Goal: Obtain resource: Download file/media

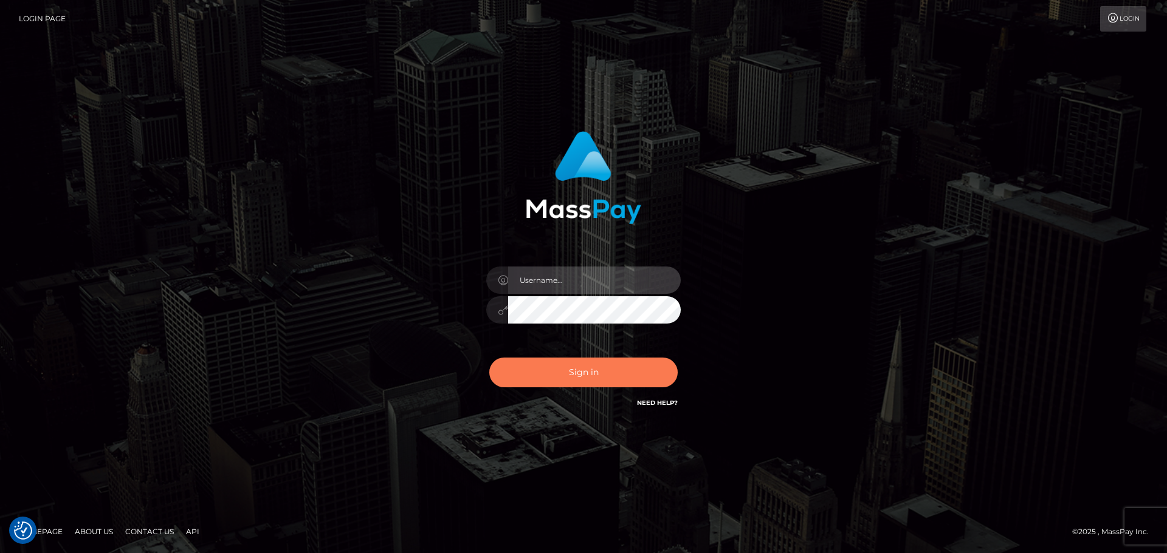
type input "Rod.B2Spin"
click at [573, 378] on button "Sign in" at bounding box center [583, 373] width 188 height 30
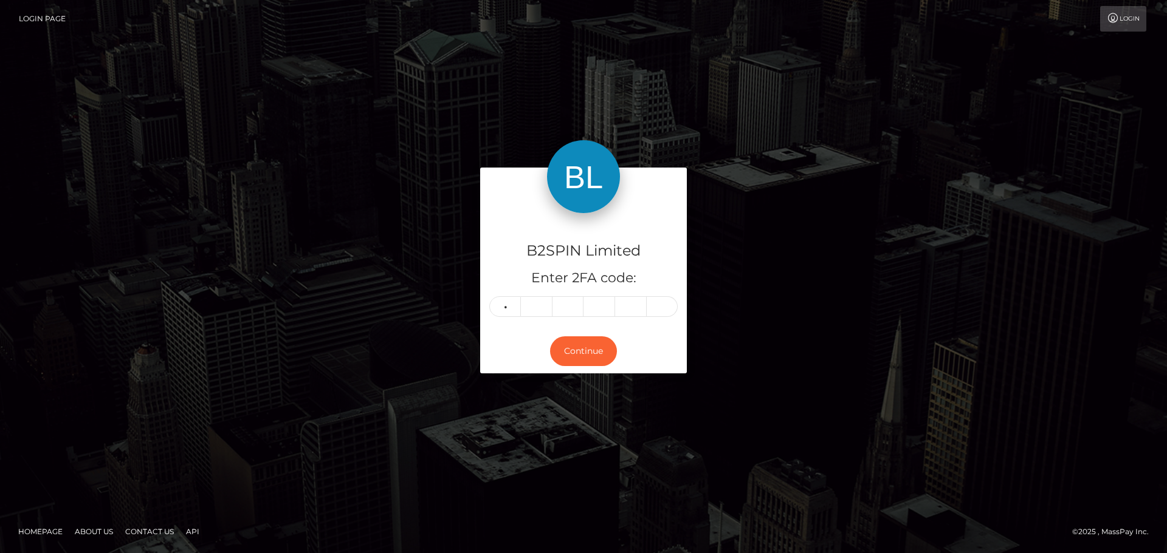
type input "8"
type input "3"
type input "7"
type input "3"
type input "8"
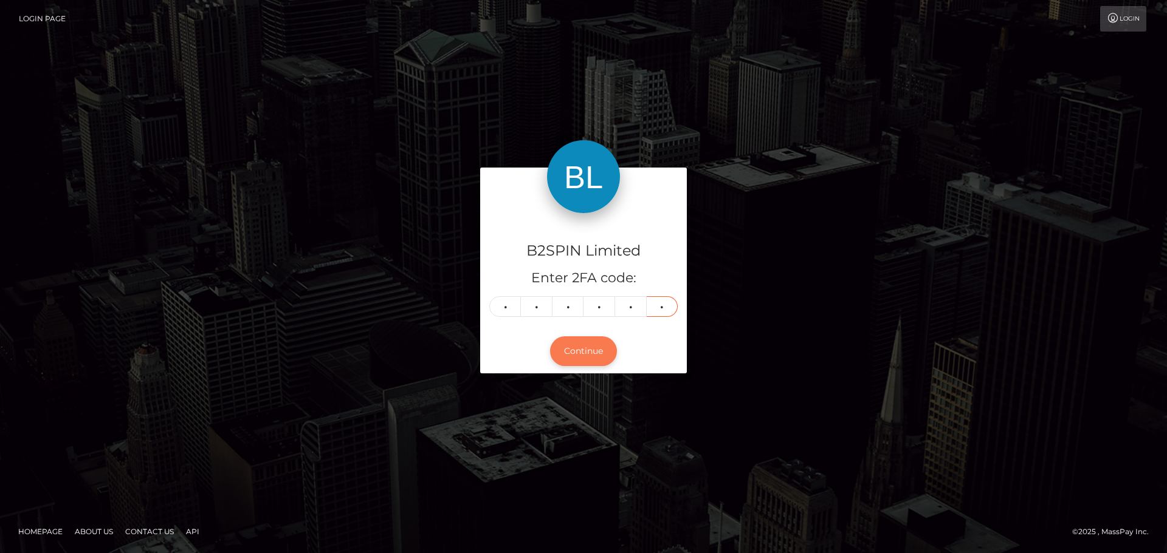
type input "8"
click at [565, 344] on button "Continue" at bounding box center [583, 352] width 67 height 30
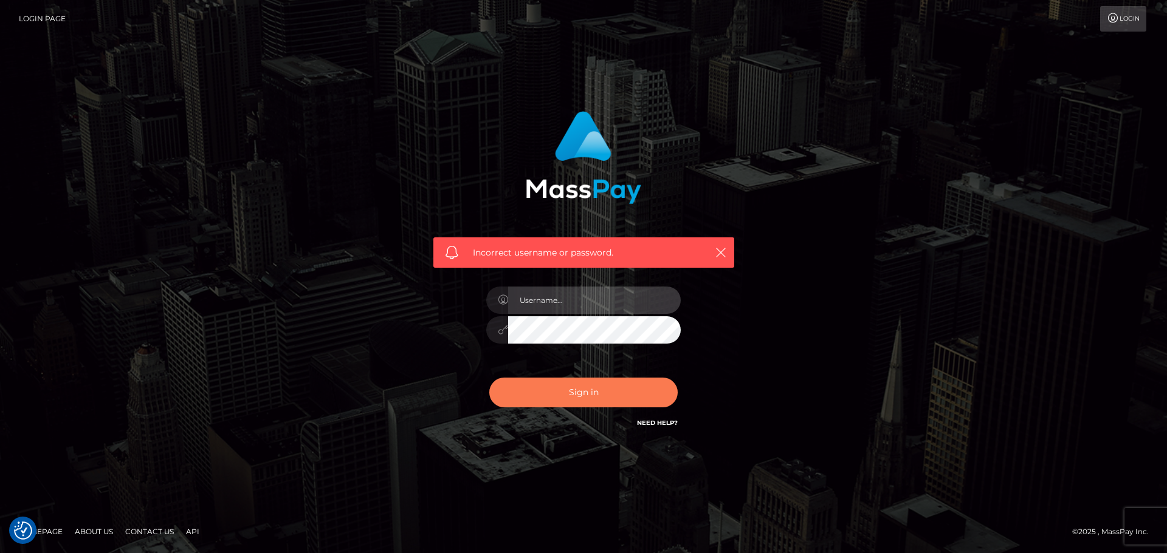
type input "Rod.B2Spin"
click at [586, 391] on button "Sign in" at bounding box center [583, 393] width 188 height 30
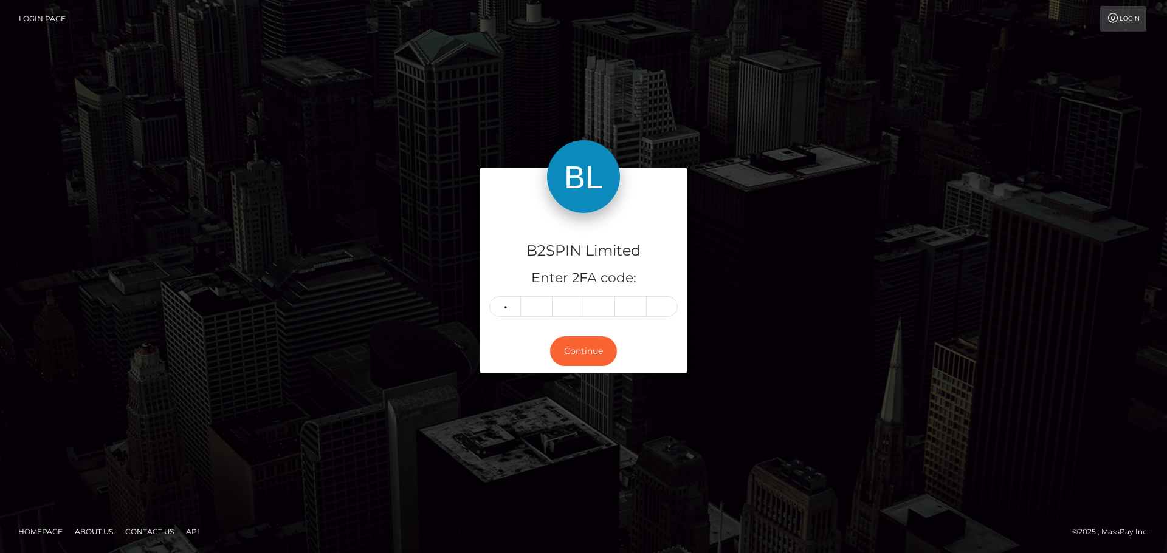
type input "8"
type input "3"
type input "7"
type input "3"
type input "2"
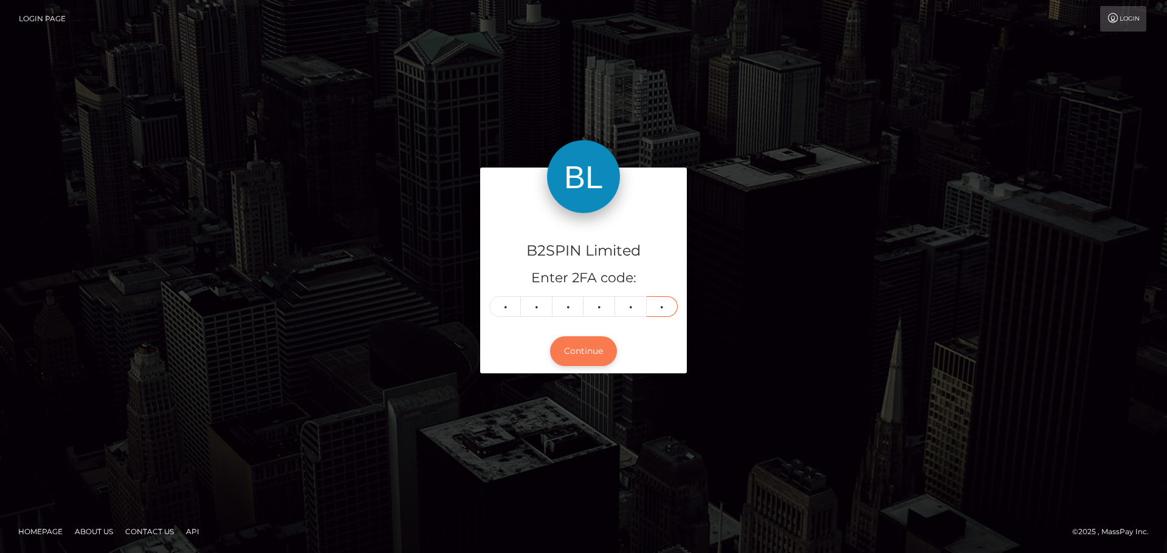
type input "8"
click at [580, 354] on button "Continue" at bounding box center [583, 352] width 67 height 30
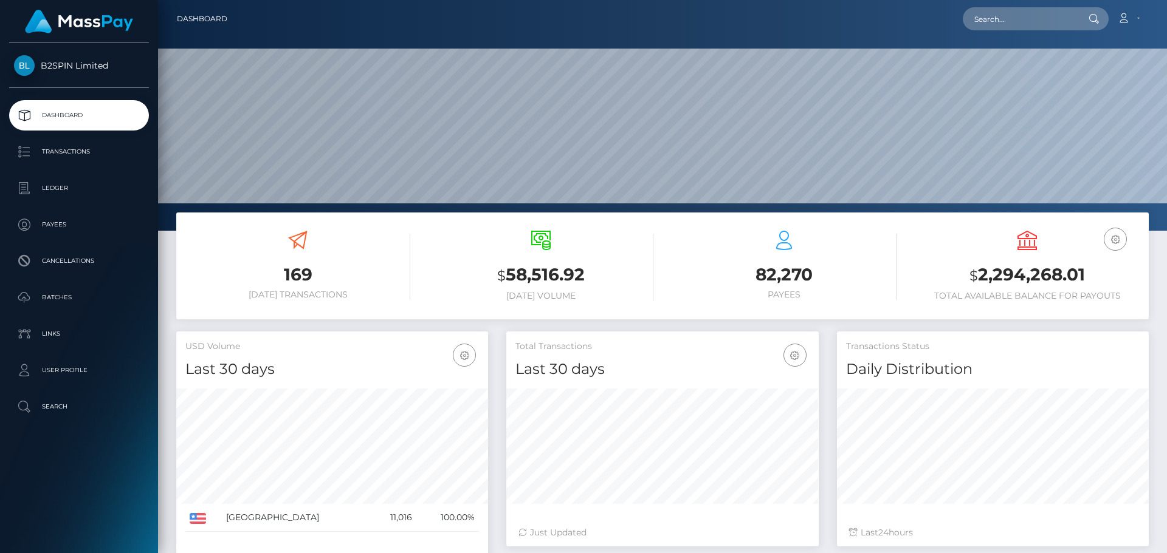
scroll to position [216, 312]
click at [67, 185] on p "Ledger" at bounding box center [79, 188] width 130 height 18
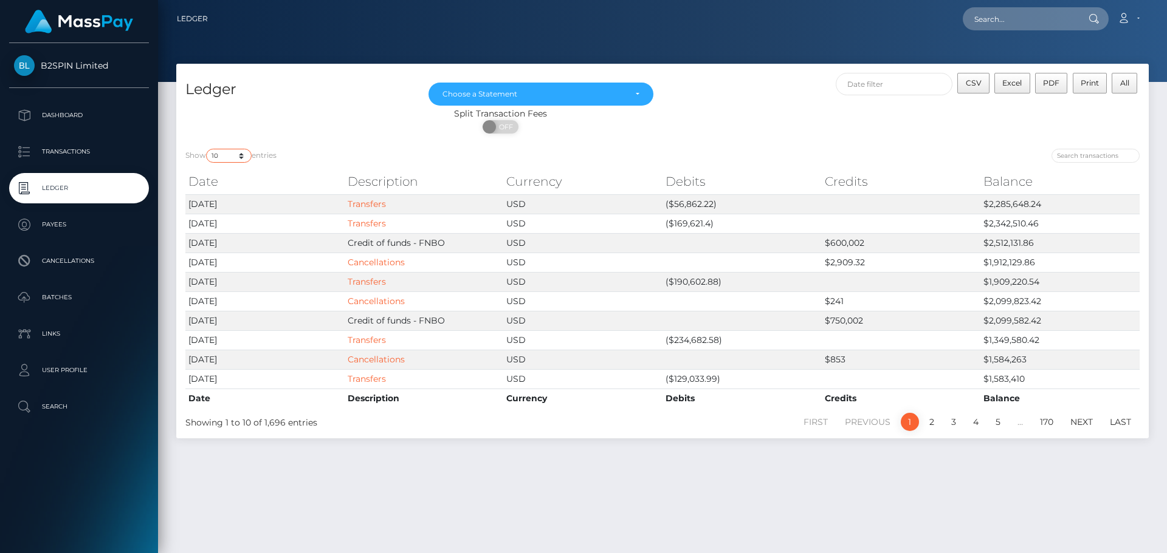
click at [244, 156] on select "10 25 50 100 250" at bounding box center [229, 156] width 46 height 14
select select "100"
click at [207, 149] on select "10 25 50 100 250" at bounding box center [229, 156] width 46 height 14
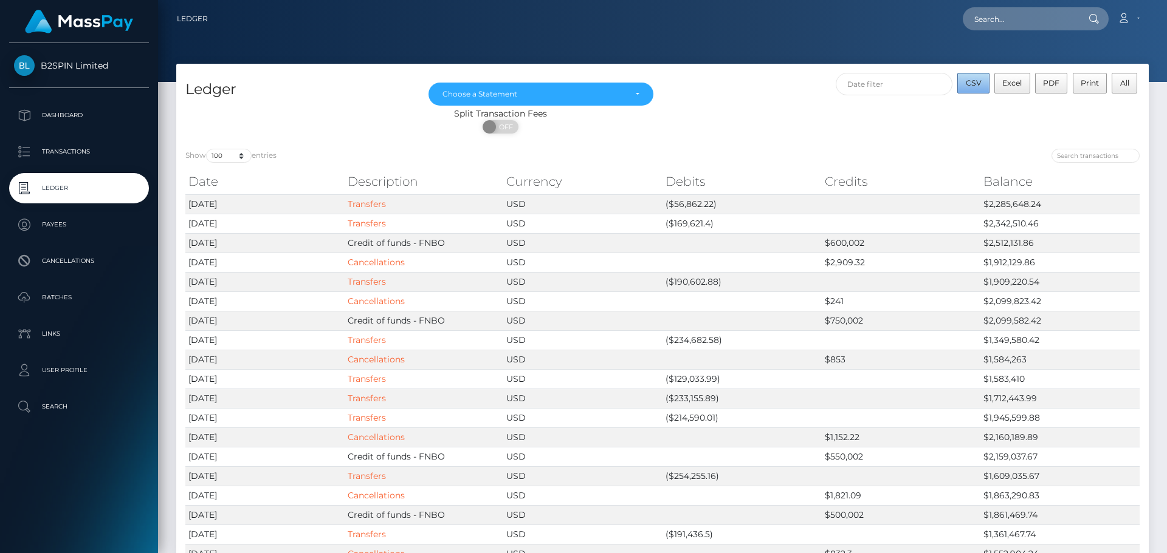
click at [968, 90] on button "CSV" at bounding box center [973, 83] width 32 height 21
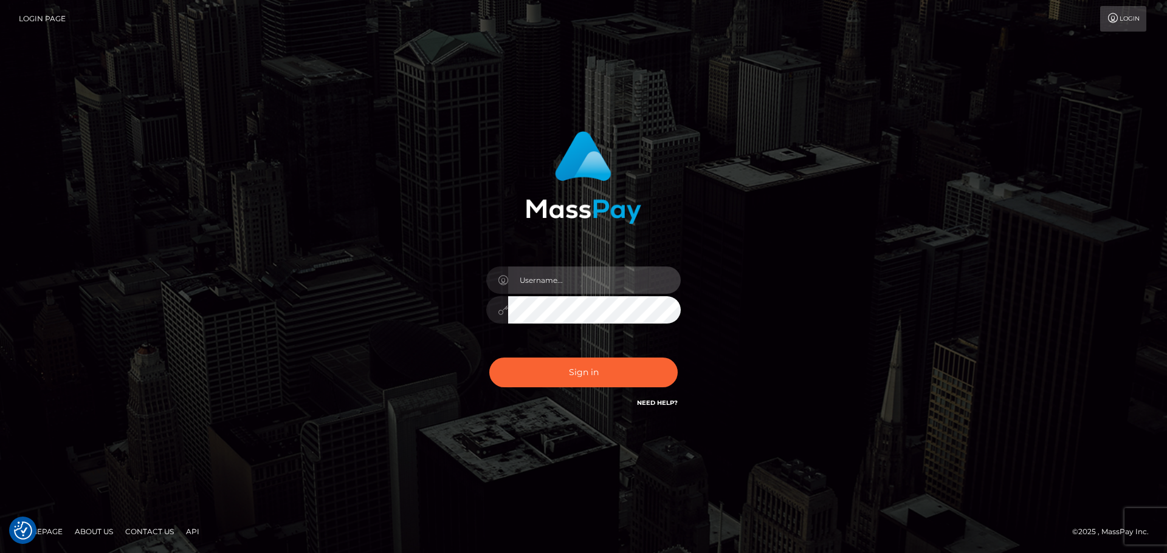
type input "Rod.B2Spin"
click at [553, 389] on div "Sign in Need Help?" at bounding box center [583, 378] width 213 height 54
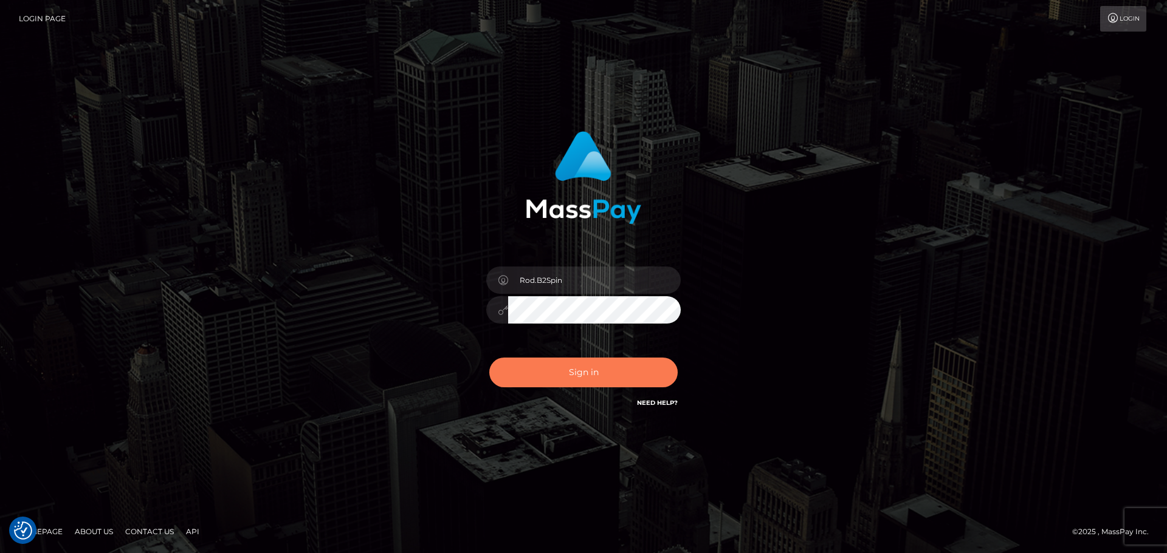
click at [558, 384] on button "Sign in" at bounding box center [583, 373] width 188 height 30
type input "Rod.B2Spin"
click at [577, 375] on button "Sign in" at bounding box center [583, 373] width 188 height 30
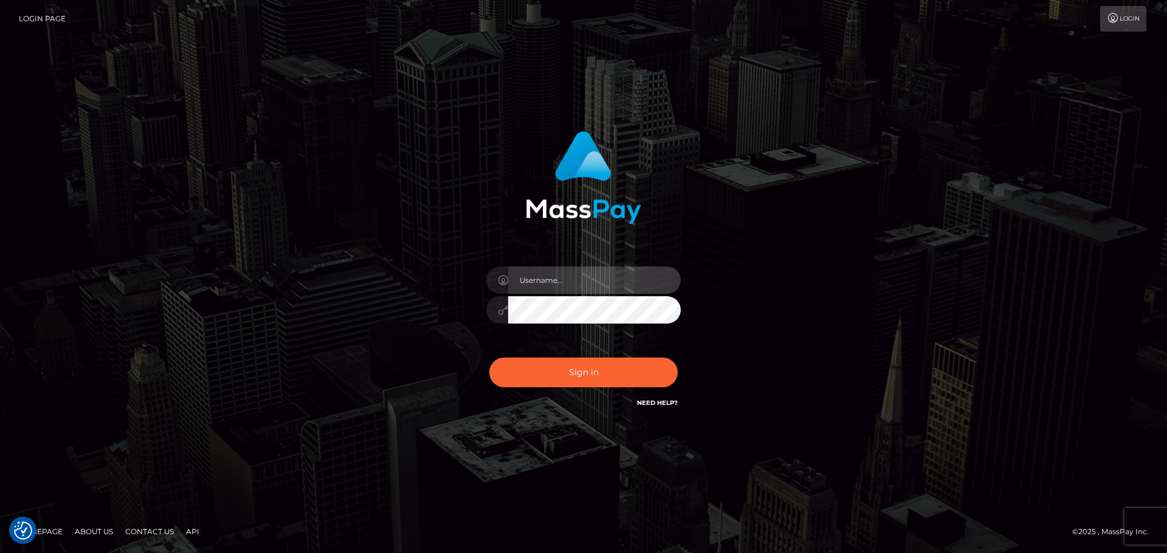
type input "Rod.B2Spin"
click at [497, 314] on div at bounding box center [583, 308] width 194 height 24
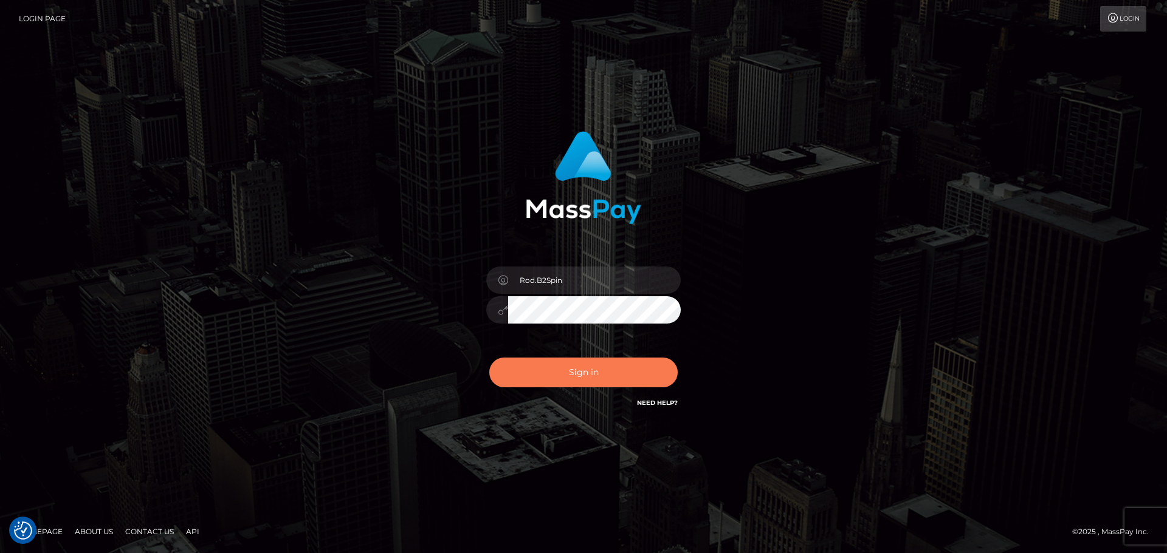
click at [515, 366] on button "Sign in" at bounding box center [583, 373] width 188 height 30
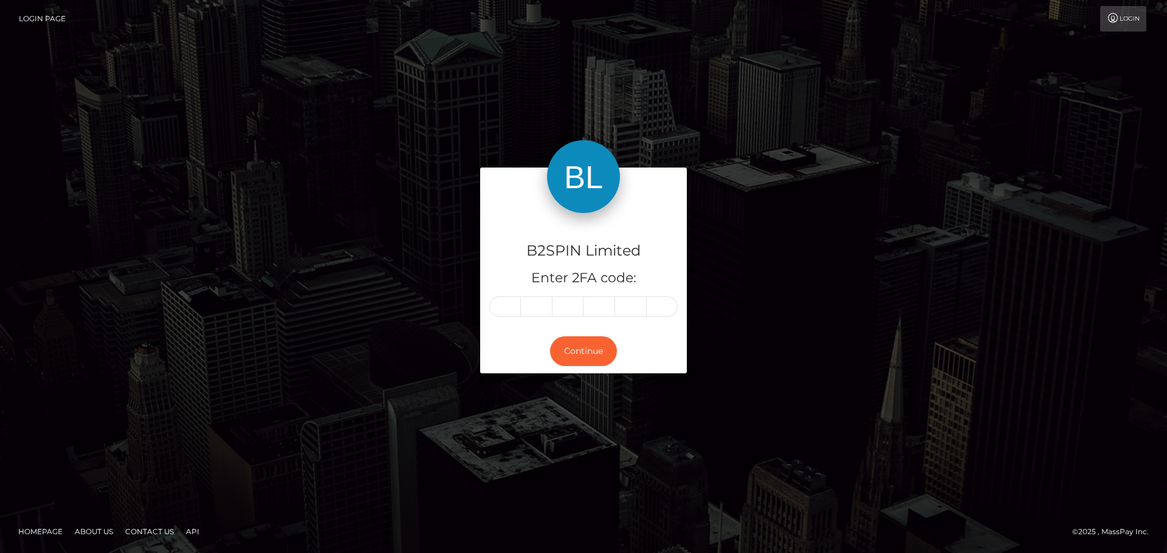
click at [501, 306] on input "text" at bounding box center [505, 306] width 32 height 21
type input "0"
type input "6"
type input "1"
type input "0"
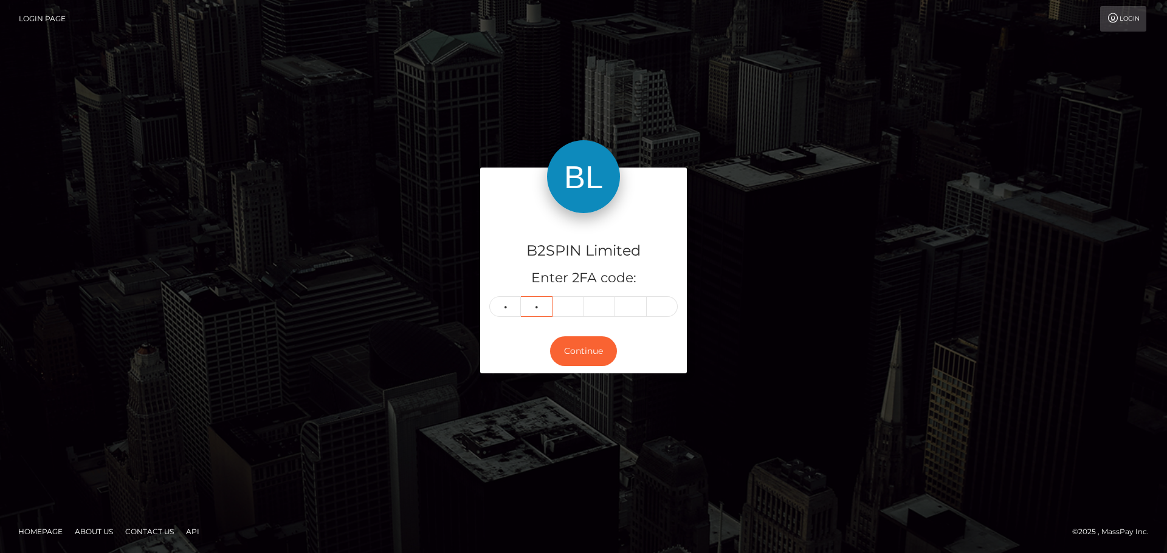
type input "6"
type input "3"
type input "1"
type input "4"
type input "2"
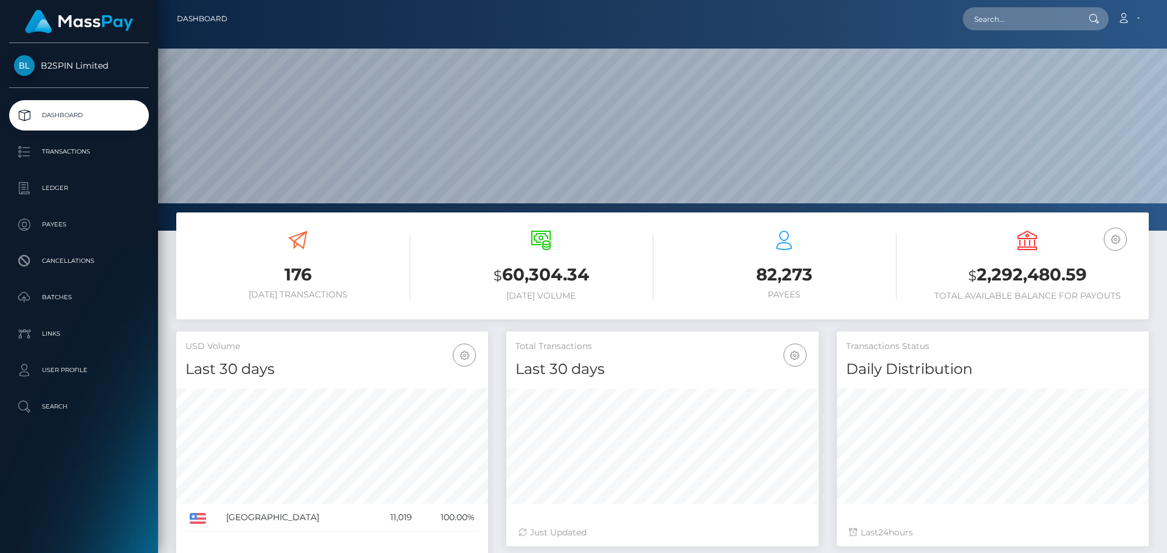
scroll to position [216, 312]
click at [51, 70] on span "B2SPIN Limited" at bounding box center [79, 65] width 140 height 11
click at [81, 187] on p "Ledger" at bounding box center [79, 188] width 130 height 18
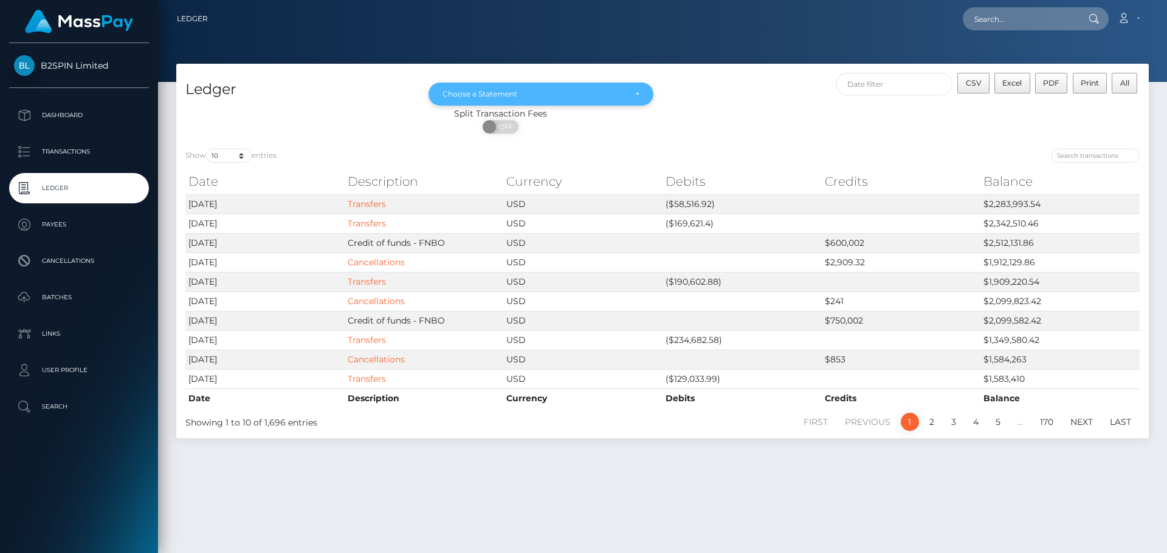
click at [545, 94] on div "Choose a Statement" at bounding box center [533, 94] width 183 height 10
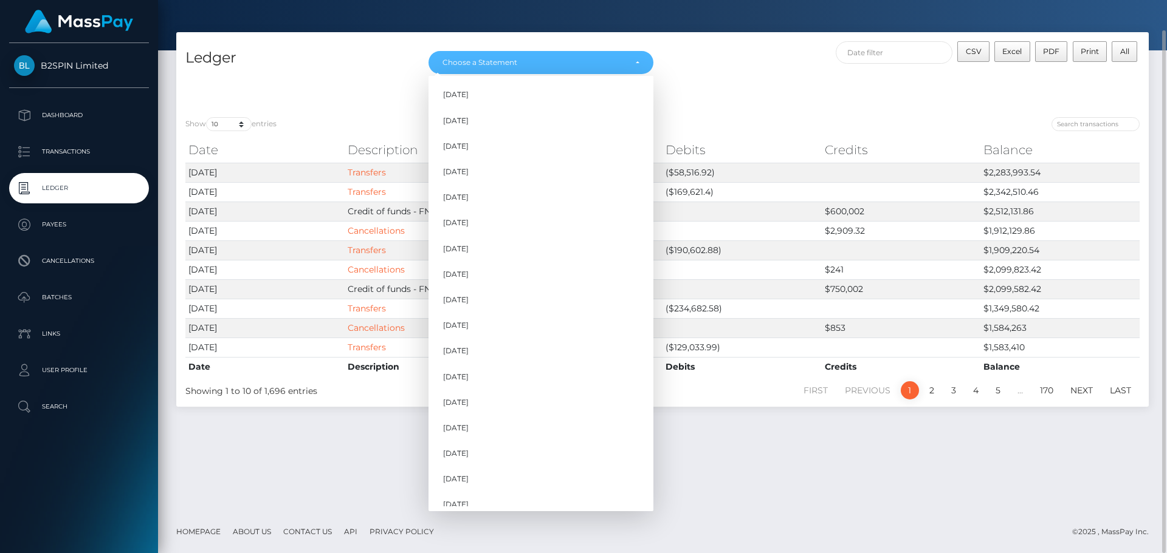
scroll to position [369, 0]
click at [468, 471] on span "Sep 2025" at bounding box center [456, 469] width 26 height 11
select select "Sep 2025"
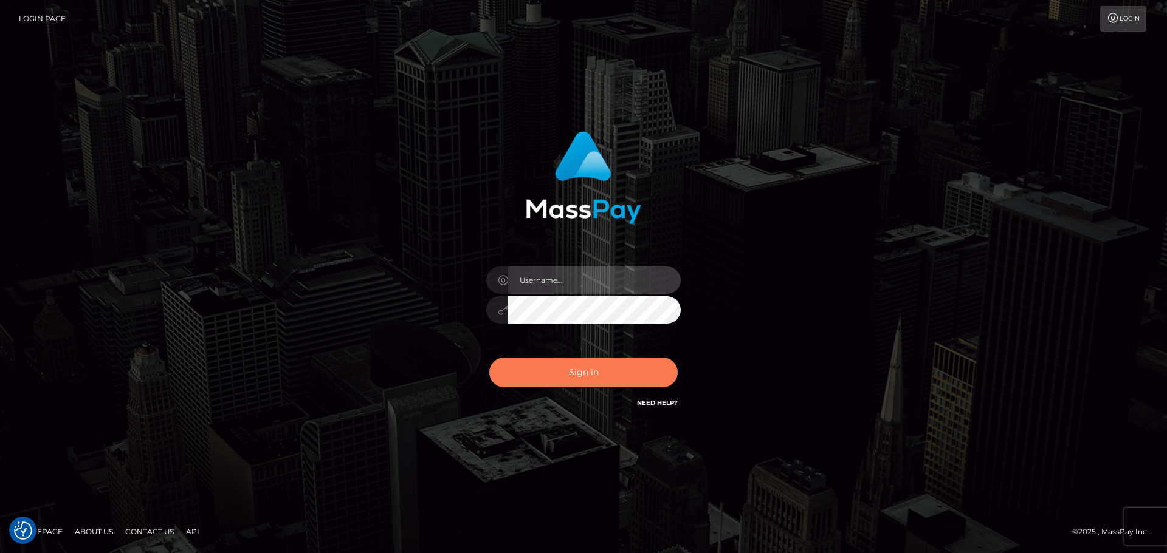
type input "Rod.B2Spin"
click at [587, 373] on button "Sign in" at bounding box center [583, 373] width 188 height 30
type input "Rod.B2Spin"
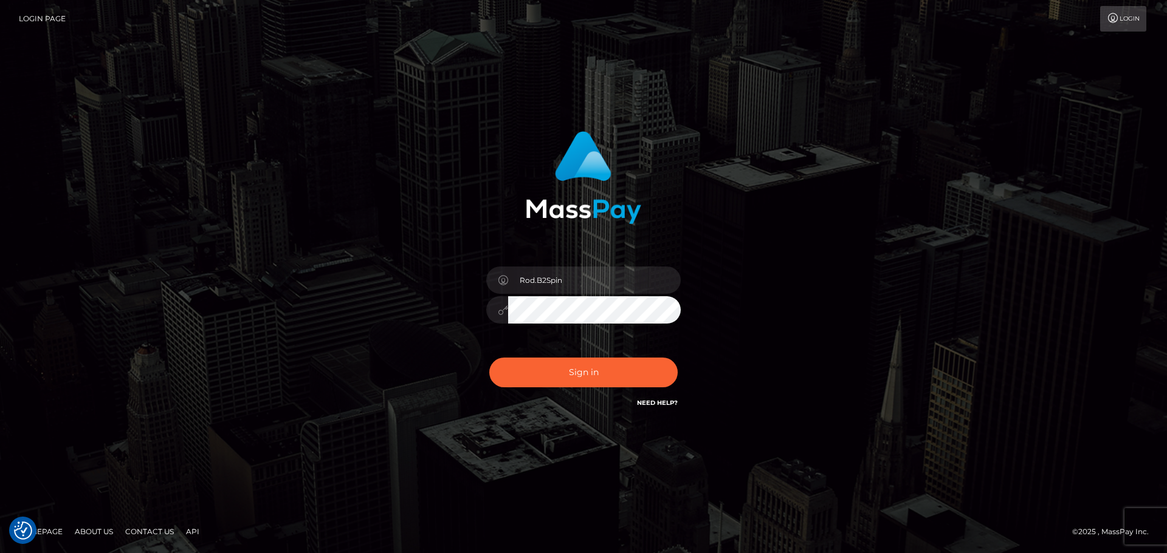
click at [377, 304] on div "Rod.B2Spin Sign in" at bounding box center [583, 276] width 693 height 309
click at [530, 371] on button "Sign in" at bounding box center [583, 373] width 188 height 30
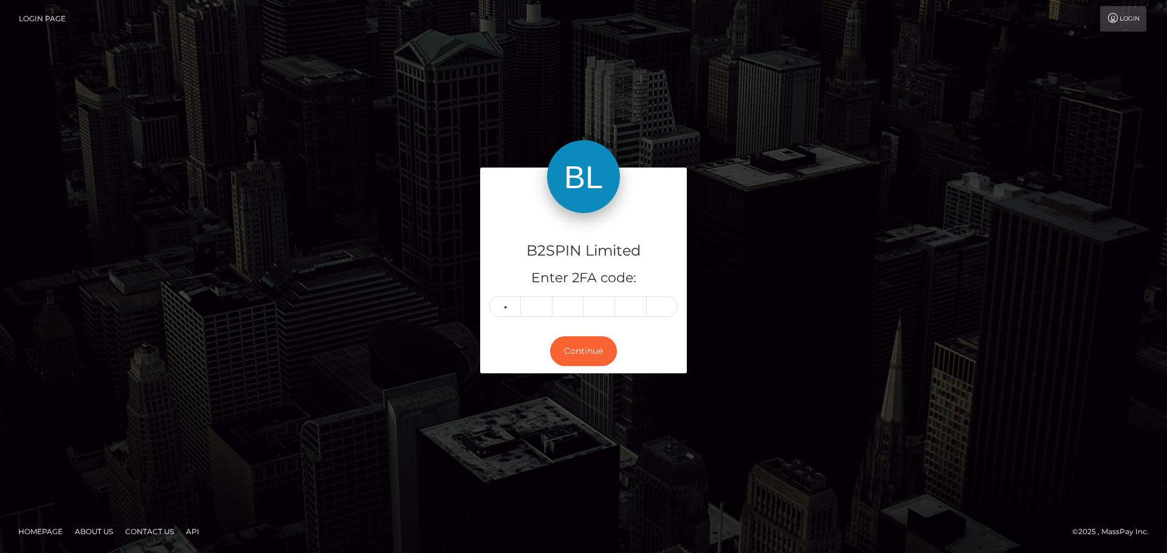
type input "2"
type input "6"
type input "0"
type input "5"
type input "2"
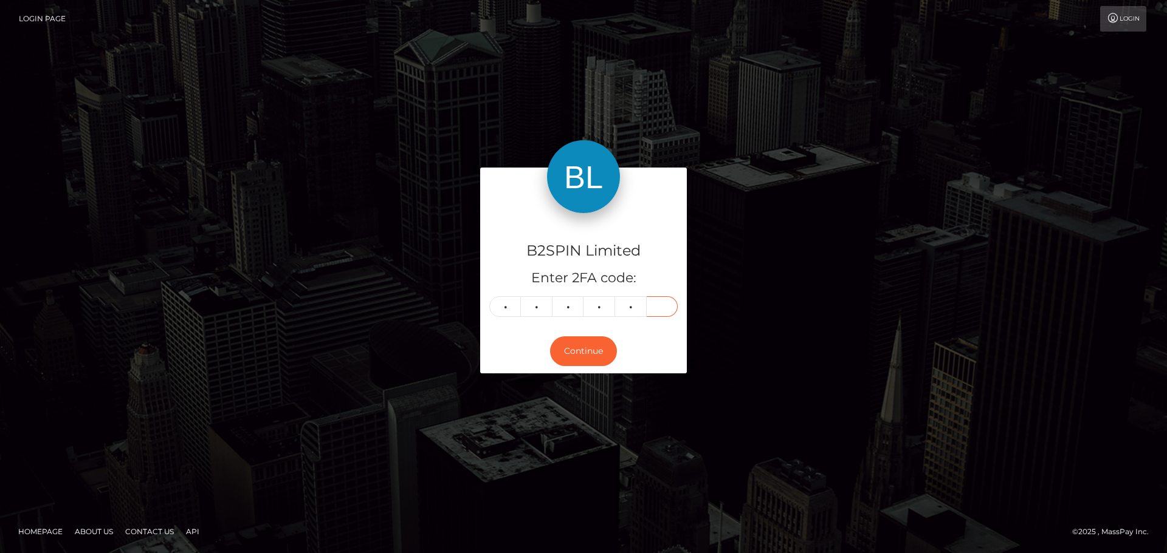
type input "2"
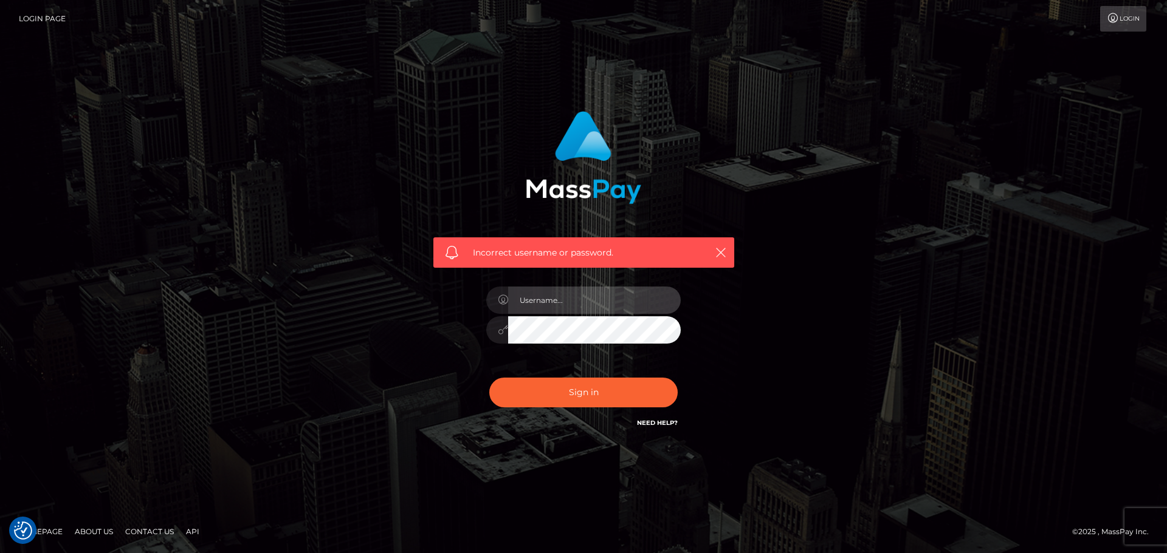
type input "Rod.B2Spin"
click at [455, 338] on div "Incorrect username or password. Rod.B2Spin" at bounding box center [583, 270] width 319 height 337
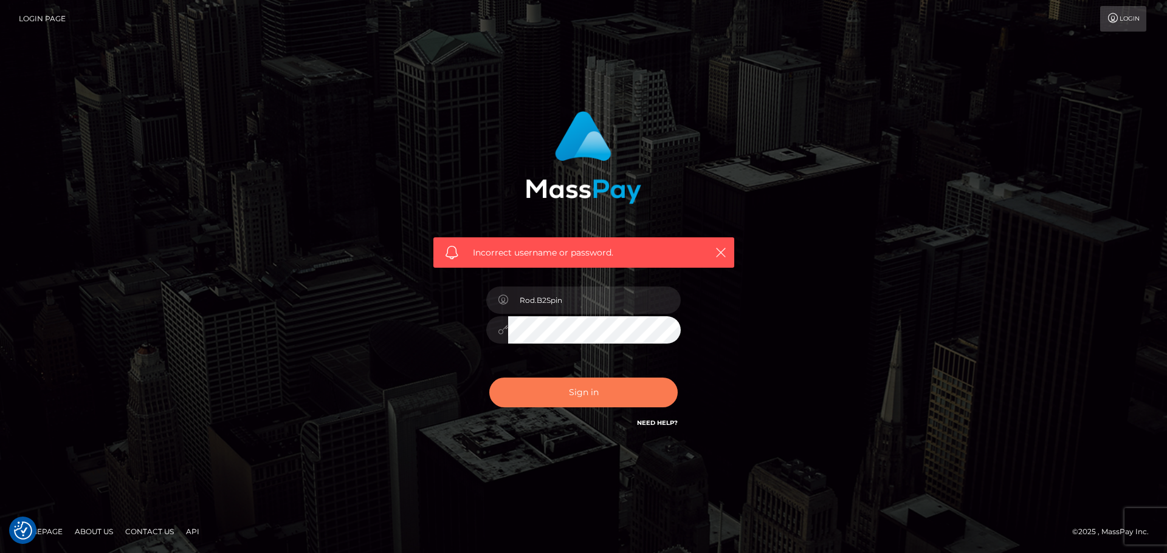
click at [551, 395] on button "Sign in" at bounding box center [583, 393] width 188 height 30
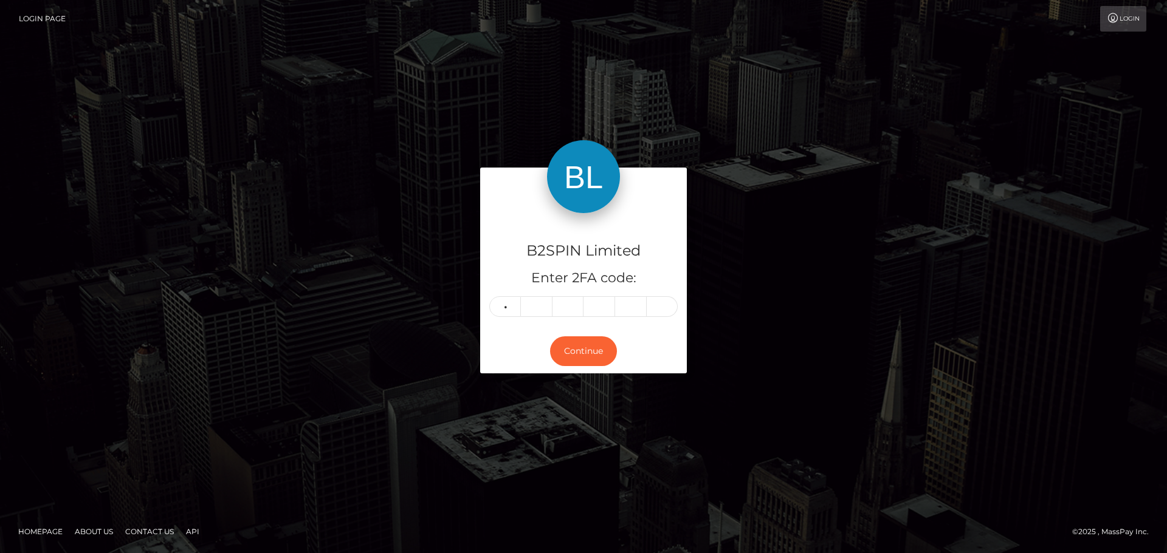
type input "2"
type input "6"
type input "0"
type input "5"
type input "0"
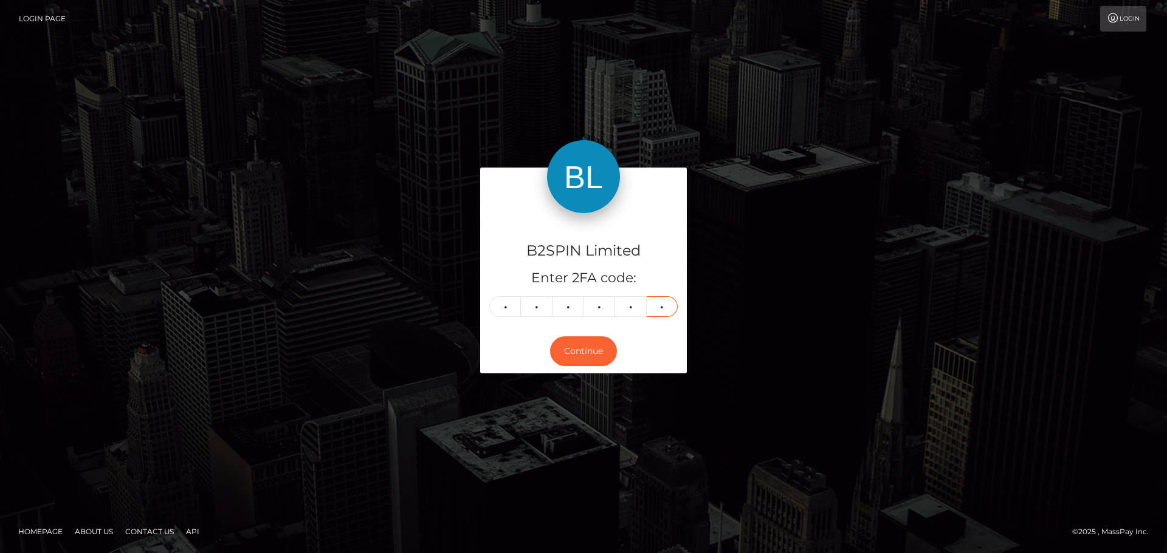
type input "2"
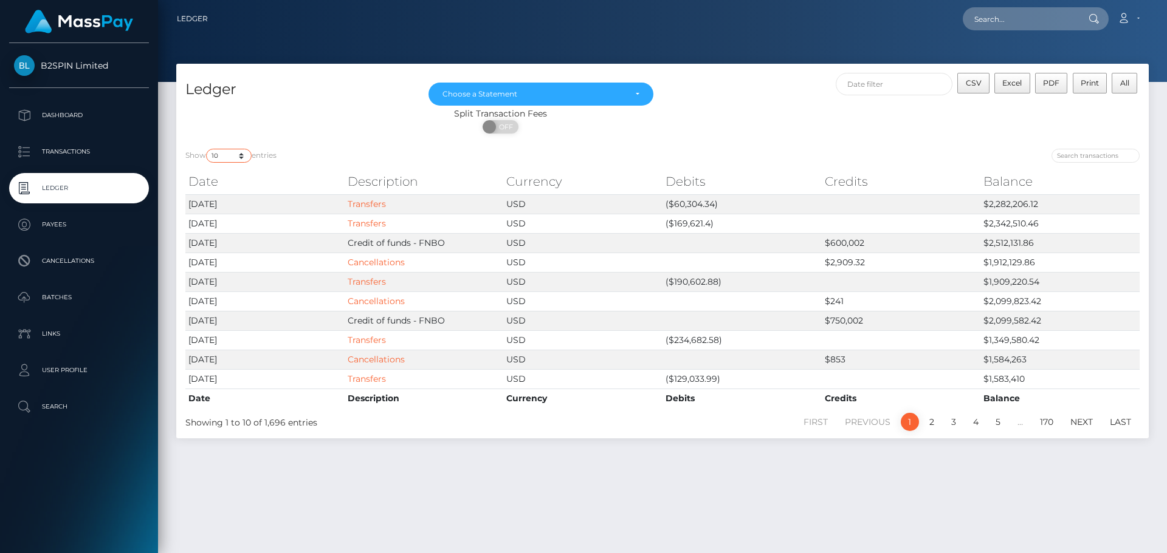
click at [239, 162] on select "10 25 50 100 250" at bounding box center [229, 156] width 46 height 14
click at [207, 149] on select "10 25 50 100 250" at bounding box center [229, 156] width 46 height 14
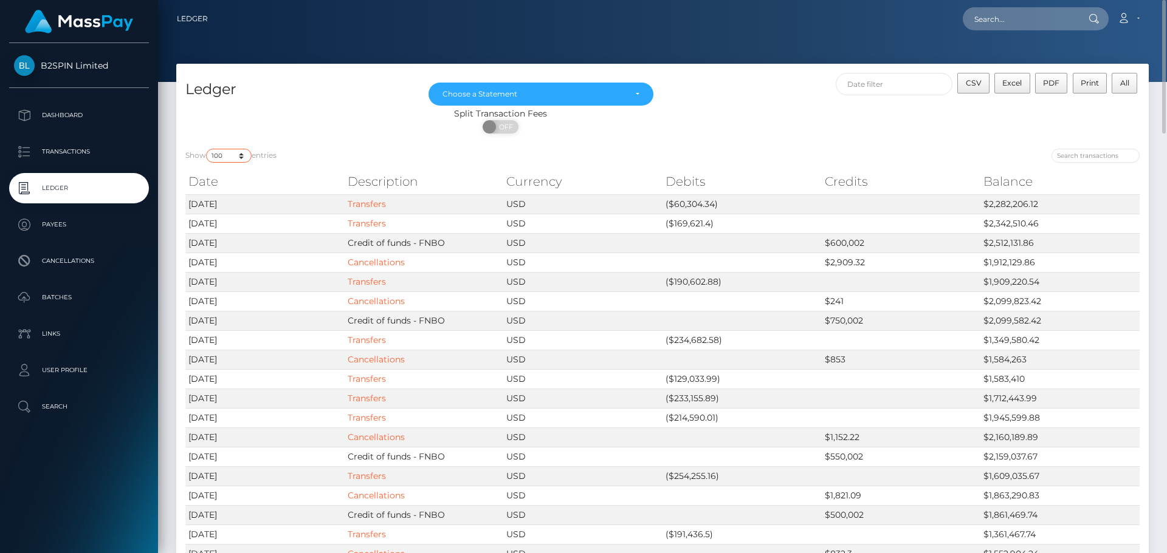
click at [243, 152] on select "10 25 50 100 250" at bounding box center [229, 156] width 46 height 14
click at [207, 149] on select "10 25 50 100 250" at bounding box center [229, 156] width 46 height 14
click at [246, 154] on select "10 25 50 100 250" at bounding box center [229, 156] width 46 height 14
select select "100"
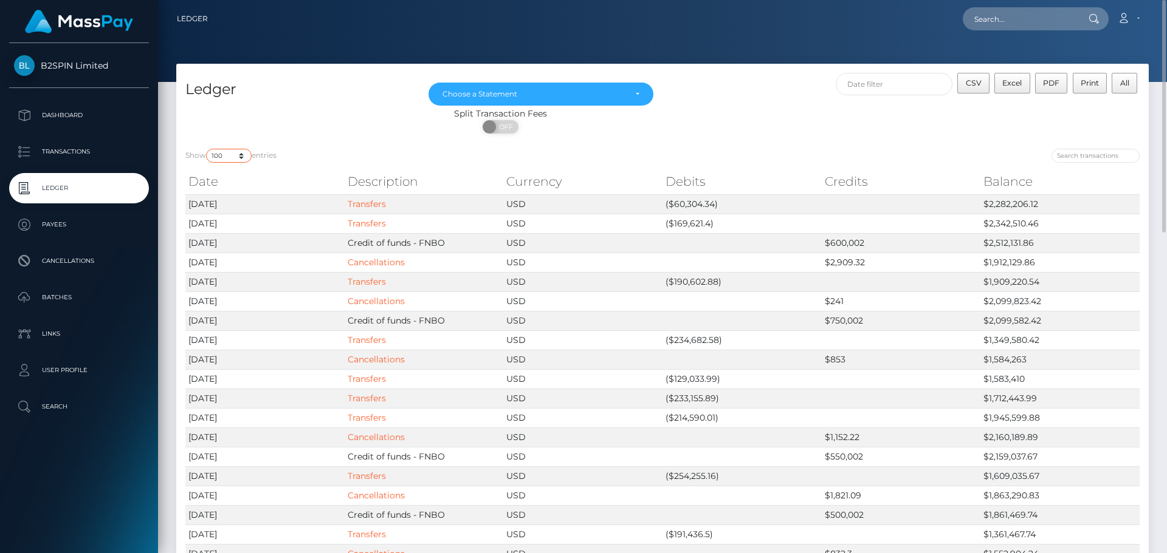
click at [207, 149] on select "10 25 50 100 250" at bounding box center [229, 156] width 46 height 14
click at [1002, 83] on button "Excel" at bounding box center [1012, 83] width 36 height 21
click at [973, 86] on span "CSV" at bounding box center [973, 82] width 16 height 9
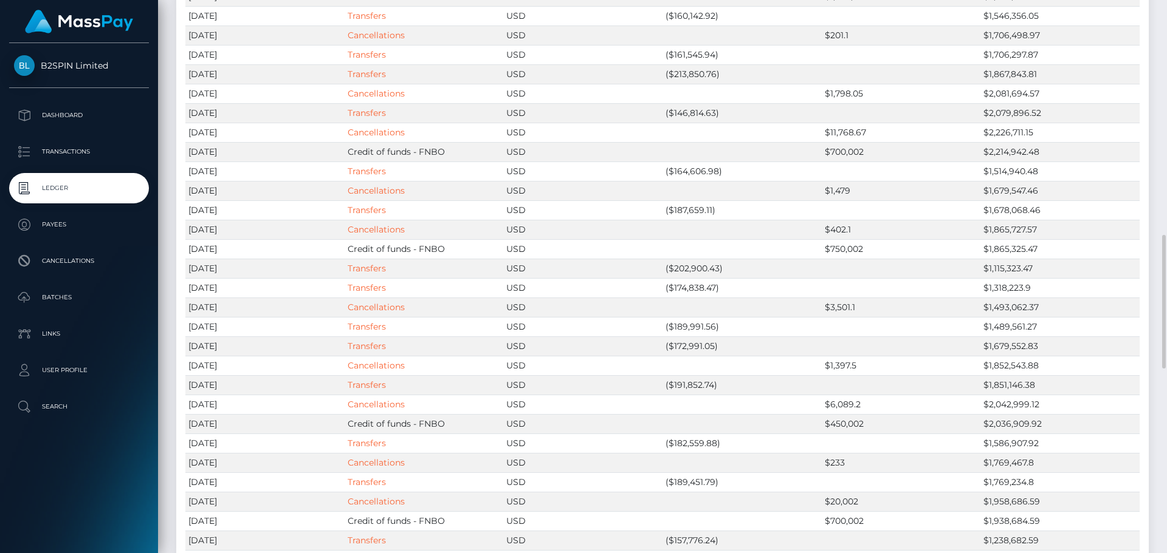
scroll to position [1337, 0]
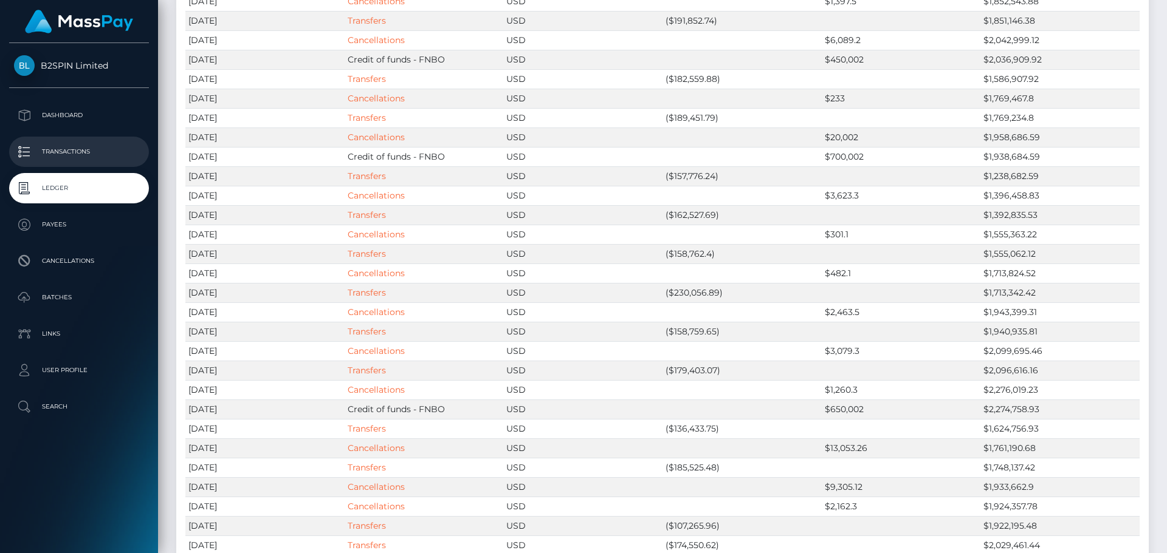
click at [63, 159] on p "Transactions" at bounding box center [79, 152] width 130 height 18
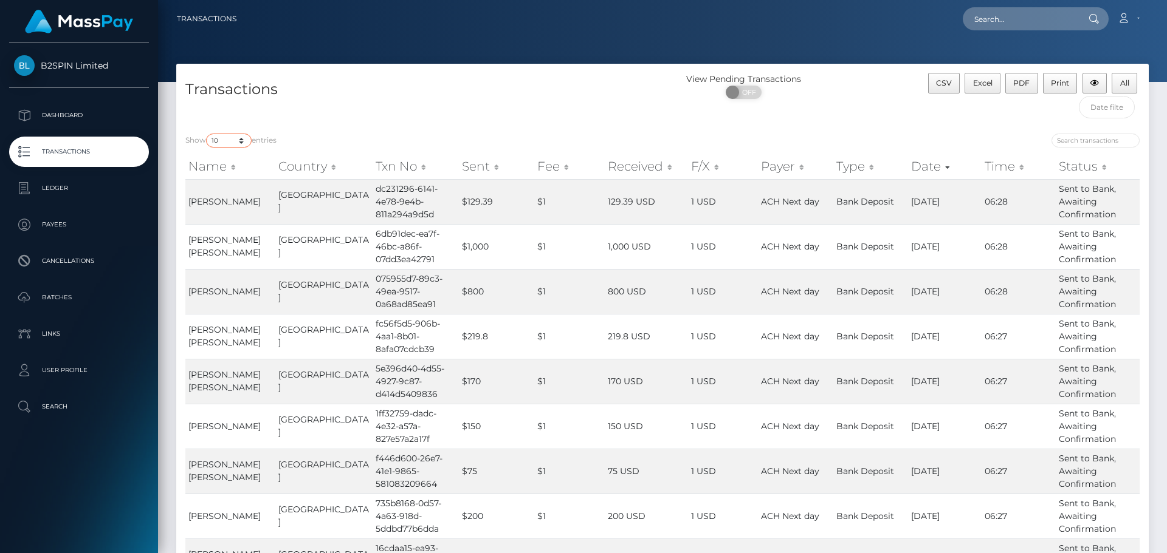
click at [240, 146] on select "10 25 50 100 250 500 1,000 3,500" at bounding box center [229, 141] width 46 height 14
click at [327, 122] on div "Transactions" at bounding box center [419, 99] width 486 height 52
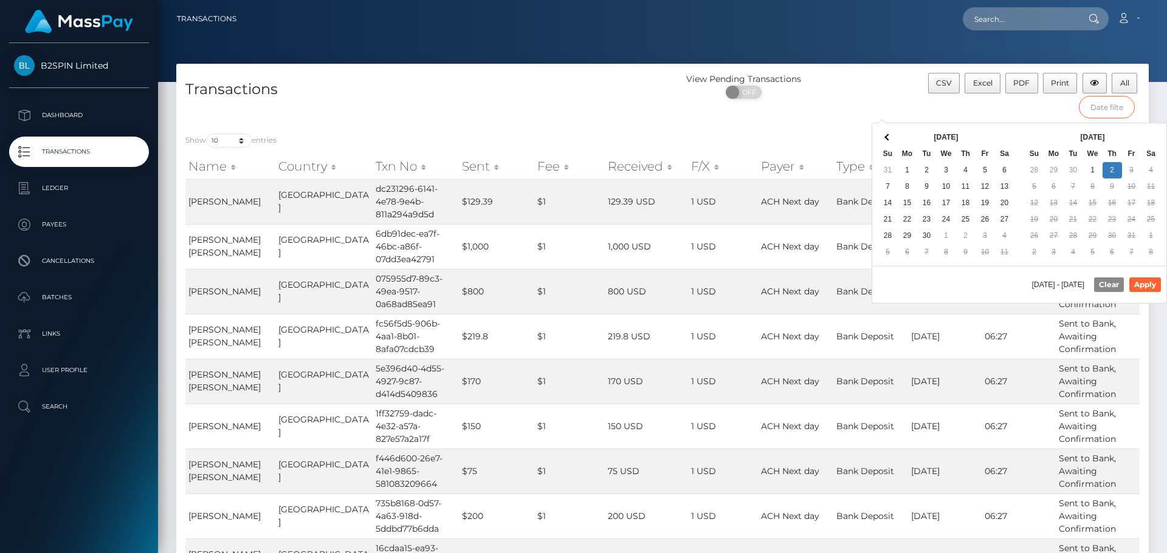
click at [1097, 107] on input "text" at bounding box center [1106, 107] width 57 height 22
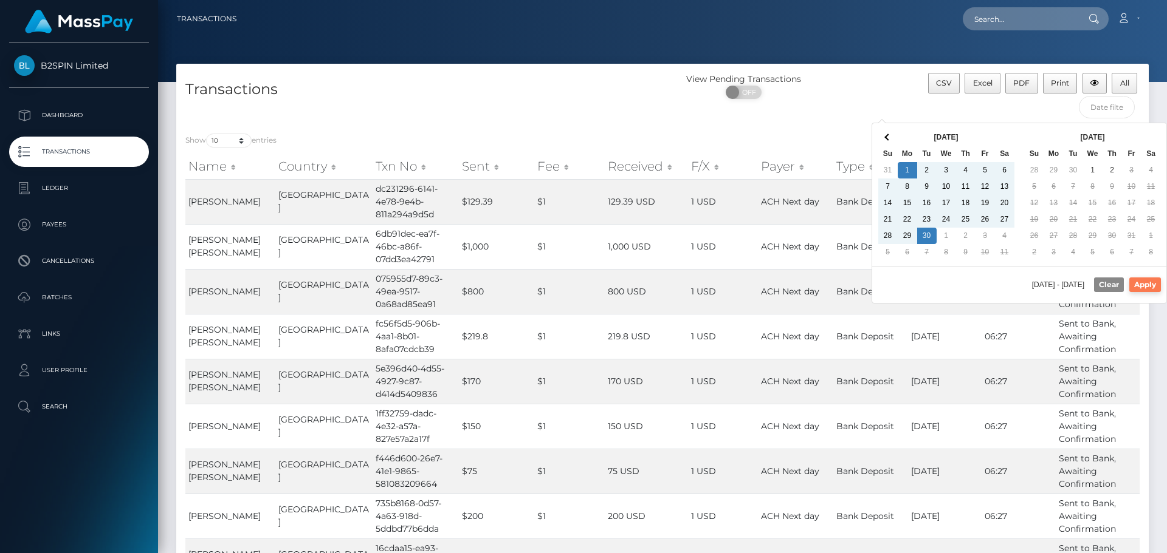
click at [1140, 286] on button "Apply" at bounding box center [1145, 285] width 32 height 15
type input "09/01/2025 - 09/30/2025"
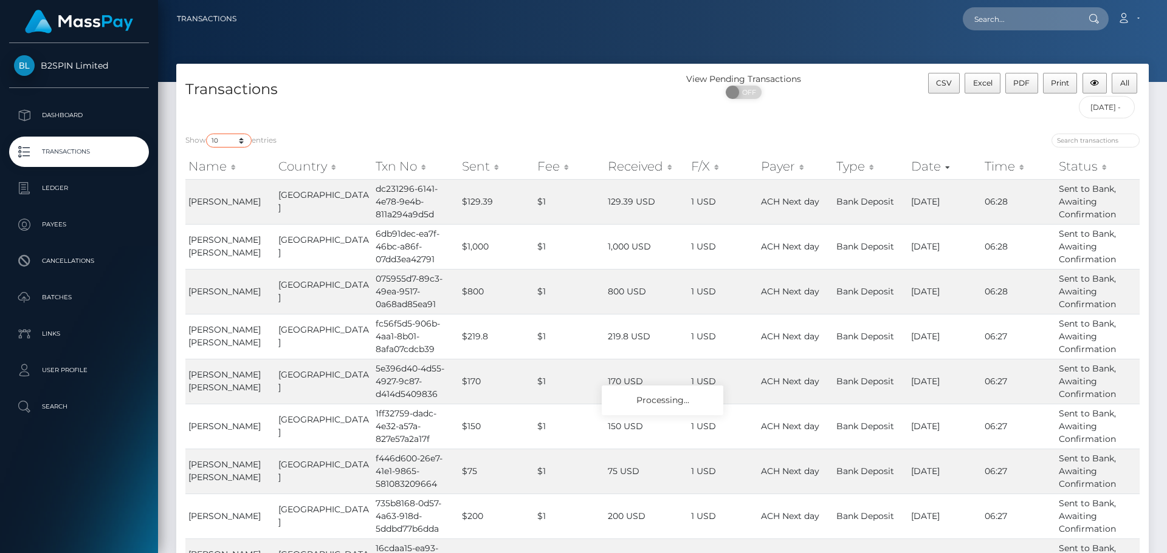
click at [245, 144] on select "10 25 50 100 250 500 1,000 3,500" at bounding box center [229, 141] width 46 height 14
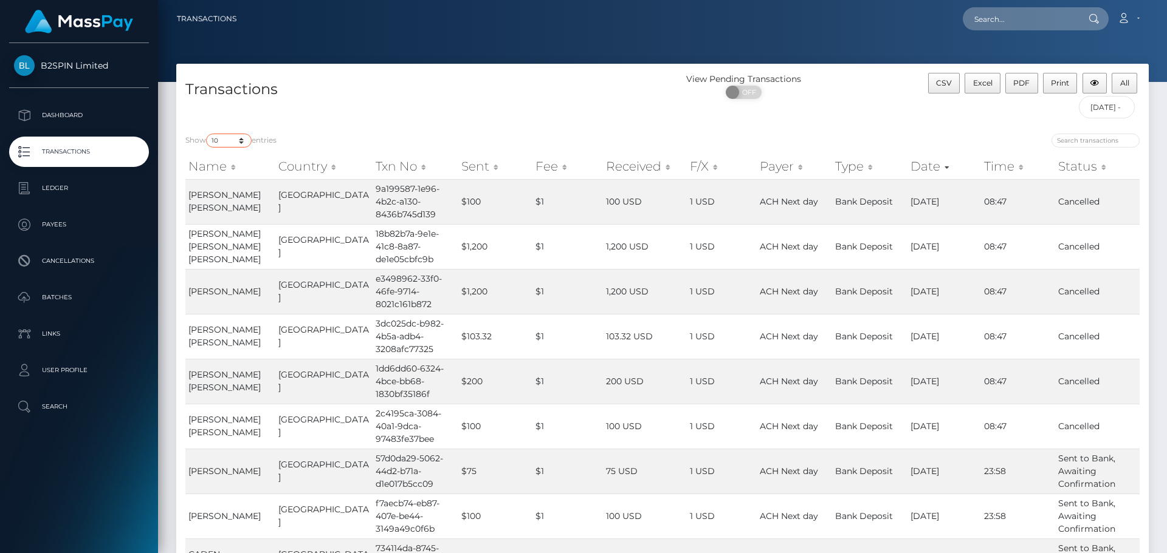
select select "100"
click at [207, 134] on select "10 25 50 100 250 500 1,000 3,500" at bounding box center [229, 141] width 46 height 14
click at [1091, 108] on input "09/01/2025 - 09/30/2025" at bounding box center [1106, 107] width 57 height 22
click at [816, 123] on div "View Pending Transactions ON OFF" at bounding box center [783, 99] width 243 height 52
click at [951, 86] on span "CSV" at bounding box center [944, 82] width 16 height 9
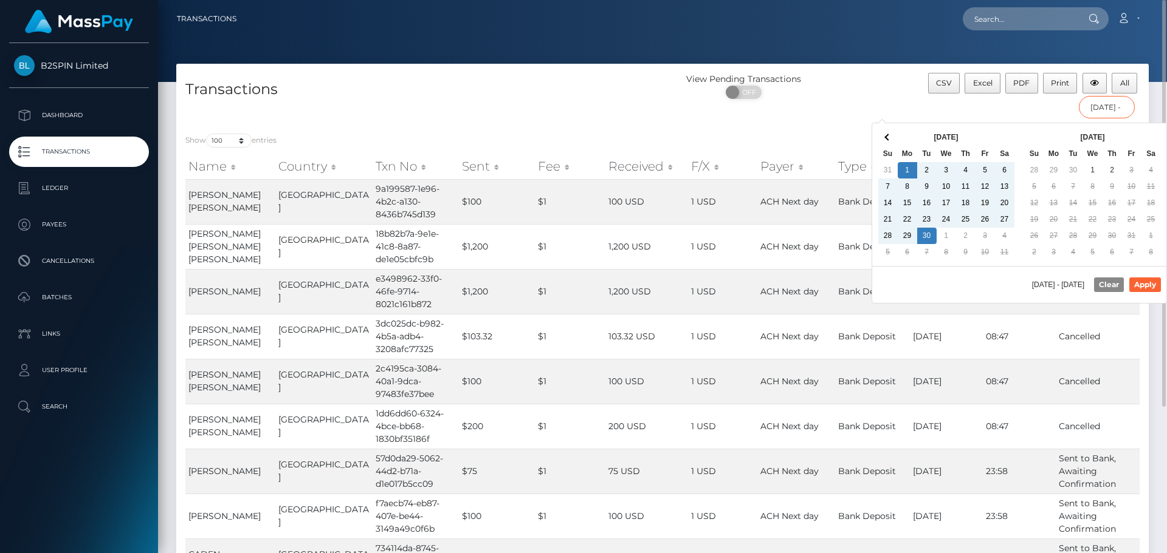
click at [1117, 111] on input "09/01/2025 - 09/30/2025" at bounding box center [1106, 107] width 57 height 22
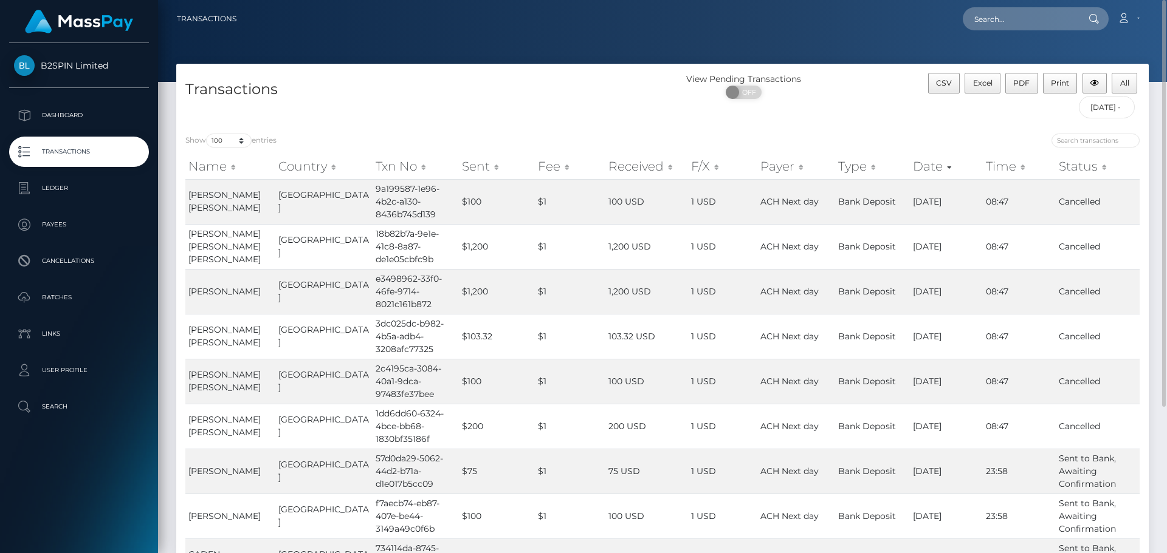
click at [1043, 114] on div "CSV Excel PDF Print All 09/01/2025 - 09/30/2025" at bounding box center [1026, 99] width 243 height 52
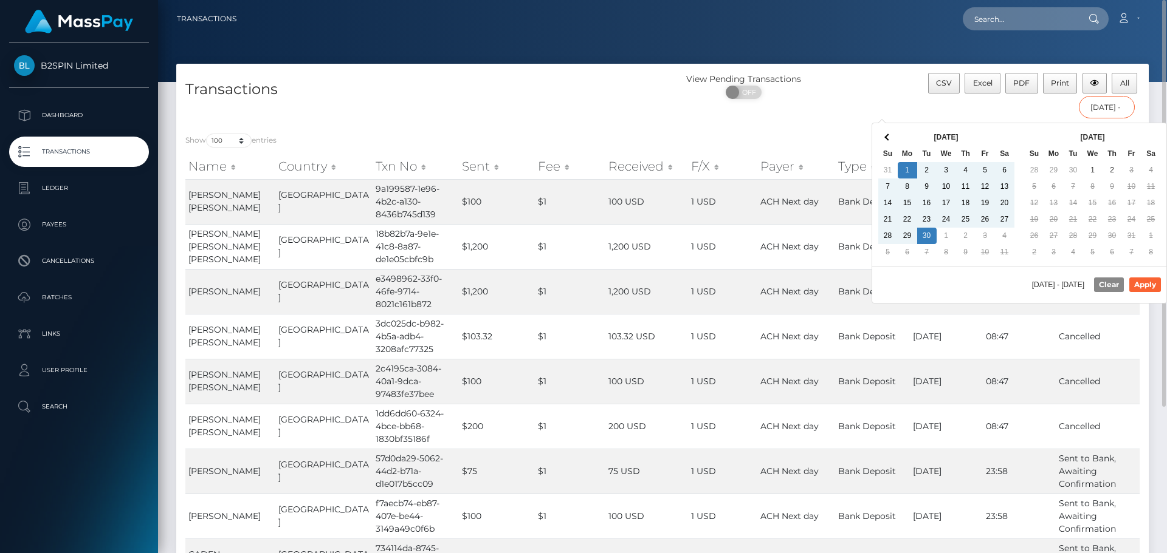
click at [1109, 104] on input "09/01/2025 - 09/30/2025" at bounding box center [1106, 107] width 57 height 22
click at [1142, 289] on button "Apply" at bounding box center [1145, 285] width 32 height 15
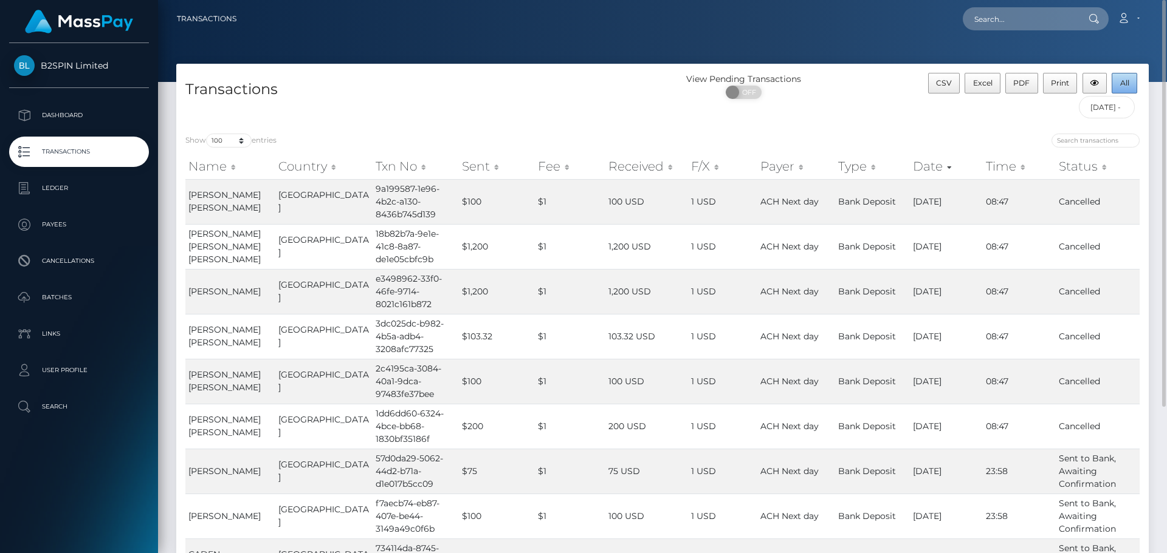
click at [1117, 85] on button "All" at bounding box center [1124, 83] width 26 height 21
click at [1108, 112] on input "09/01/2025 - 09/30/2025" at bounding box center [1106, 107] width 57 height 22
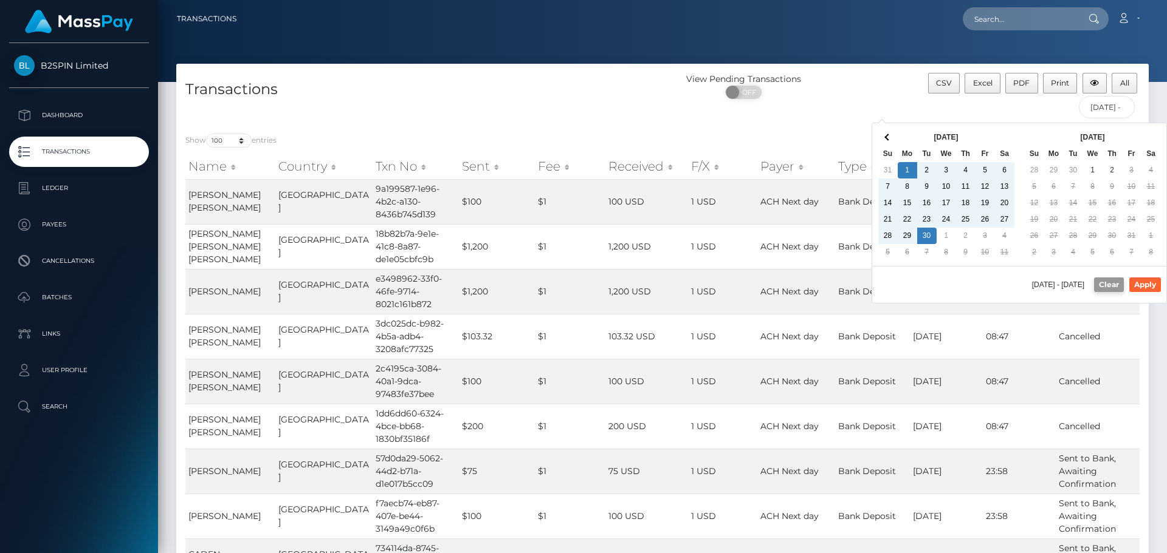
click at [1108, 290] on button "Clear" at bounding box center [1109, 285] width 30 height 15
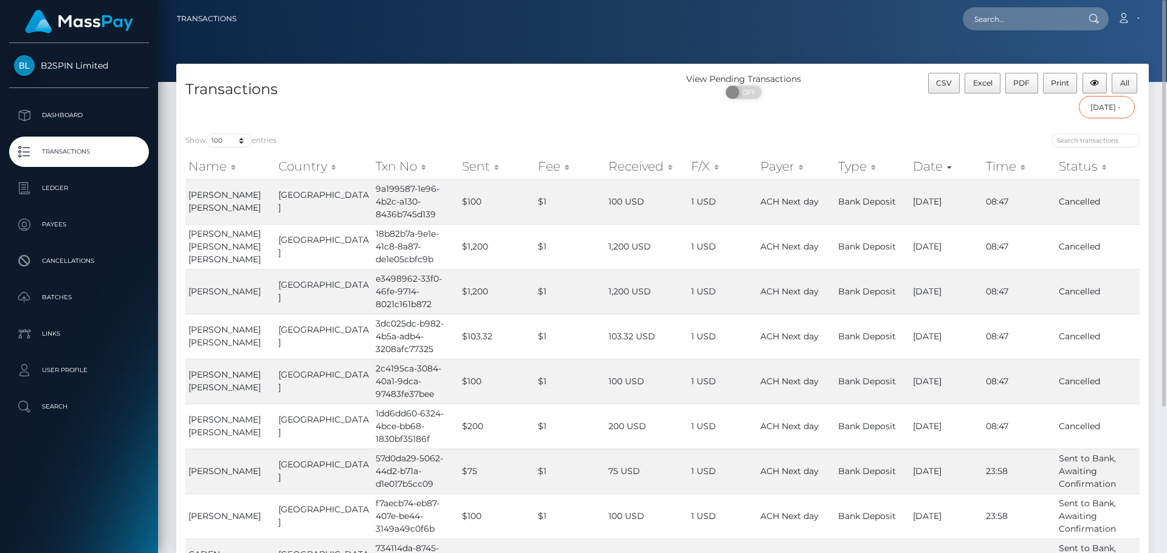
click at [1115, 108] on input "09/01/2025 - 09/30/2025" at bounding box center [1106, 107] width 57 height 22
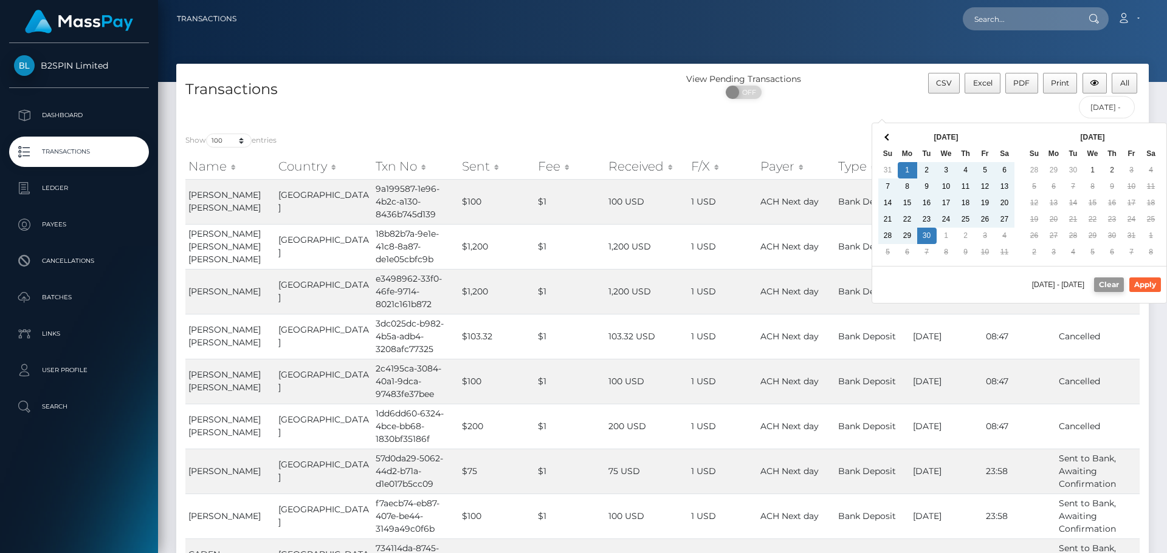
click at [1106, 286] on button "Clear" at bounding box center [1109, 285] width 30 height 15
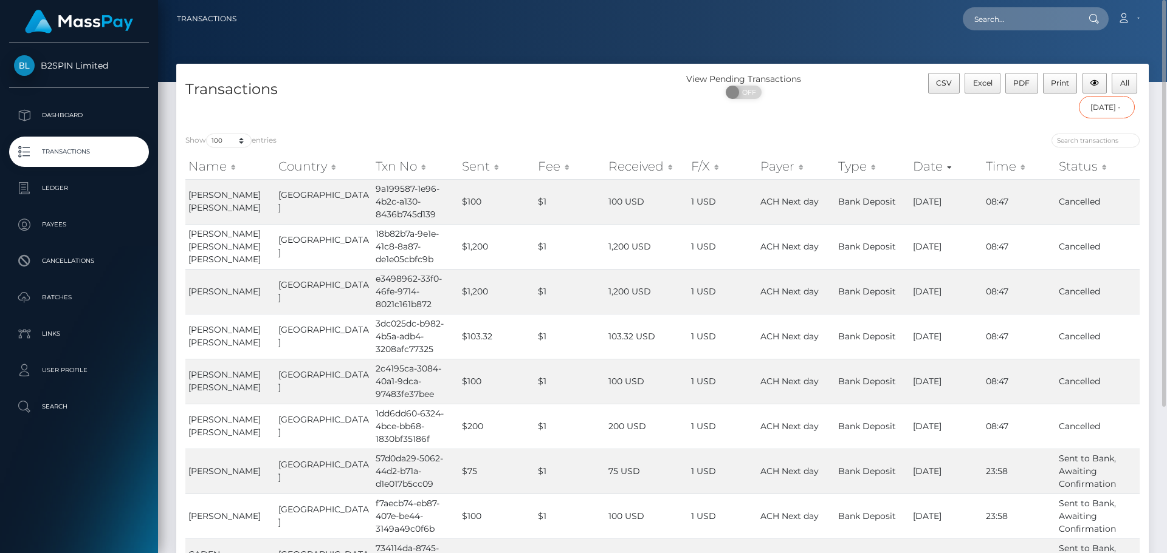
click at [1102, 114] on input "09/01/2025 - 09/30/2025" at bounding box center [1106, 107] width 57 height 22
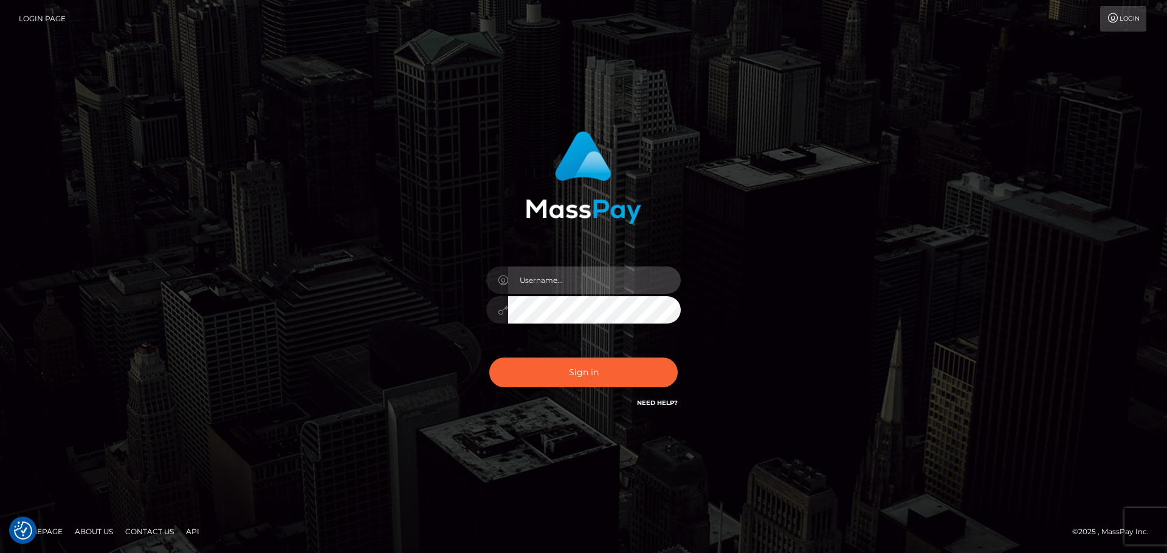
type input "Rod.B2Spin"
click at [442, 344] on div "Rod.B2Spin Sign in" at bounding box center [583, 270] width 319 height 297
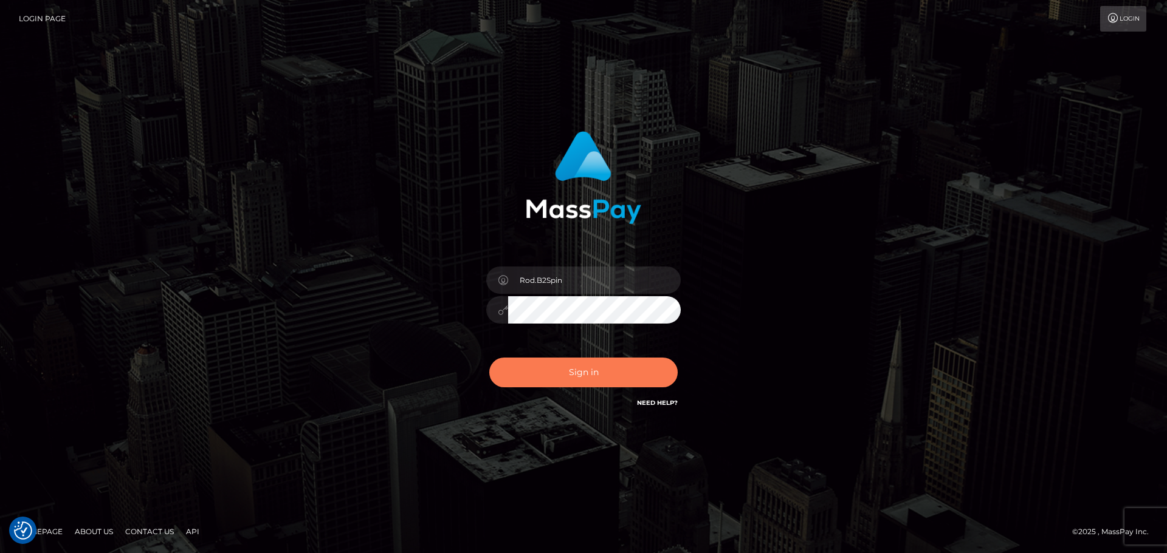
click at [577, 372] on button "Sign in" at bounding box center [583, 373] width 188 height 30
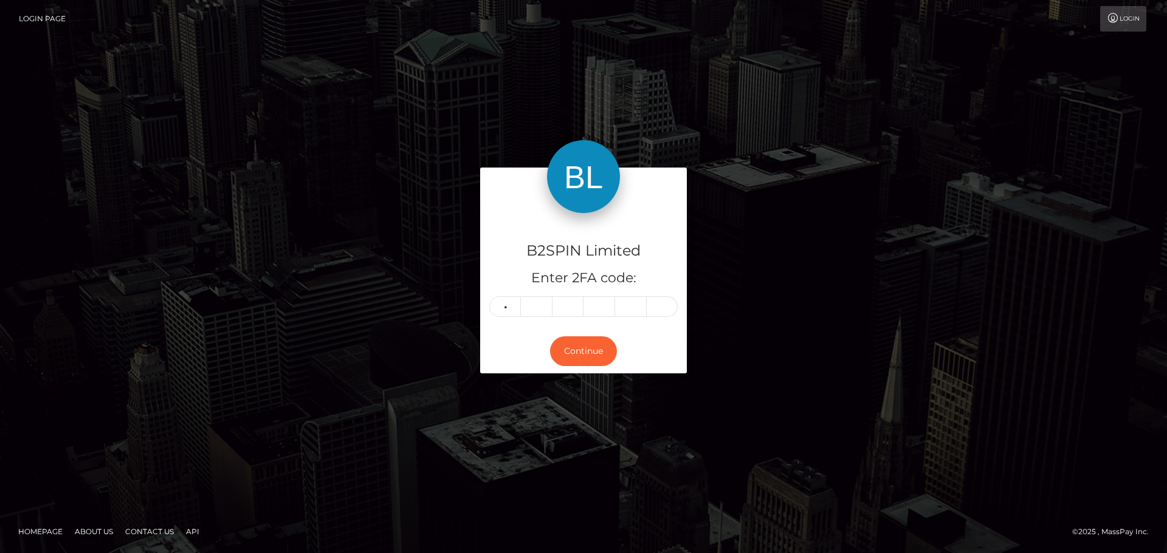
type input "2"
type input "3"
type input "1"
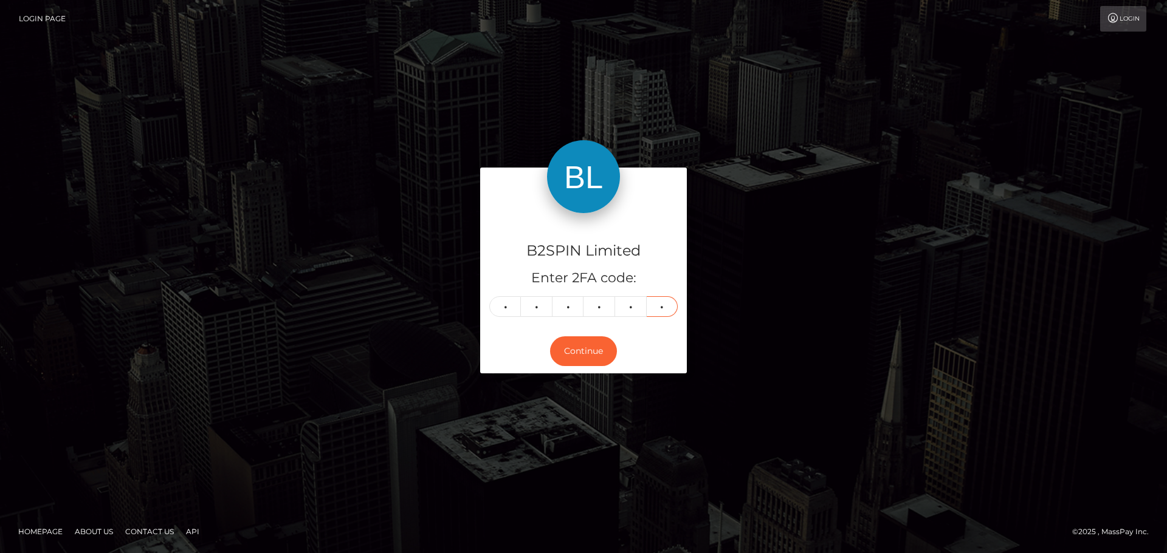
type input "1"
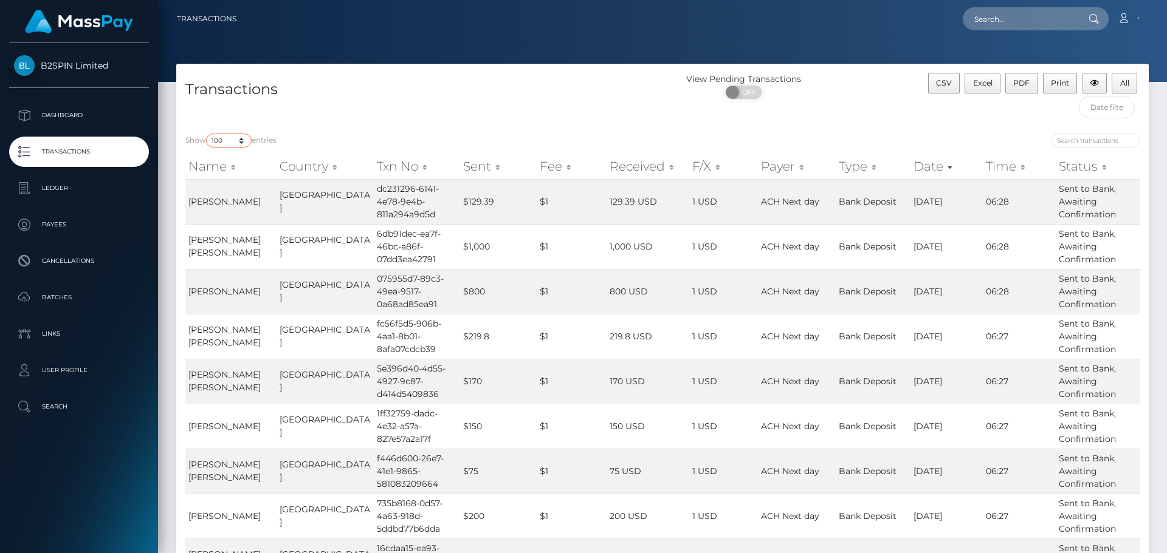
click at [241, 140] on select "10 25 50 100 250 500 1,000 3,500" at bounding box center [229, 141] width 46 height 14
drag, startPoint x: 351, startPoint y: 114, endPoint x: 389, endPoint y: 112, distance: 38.4
click at [351, 114] on div "Transactions" at bounding box center [419, 99] width 486 height 52
click at [1118, 115] on input "text" at bounding box center [1106, 107] width 57 height 22
click at [597, 119] on div "Transactions" at bounding box center [419, 99] width 486 height 52
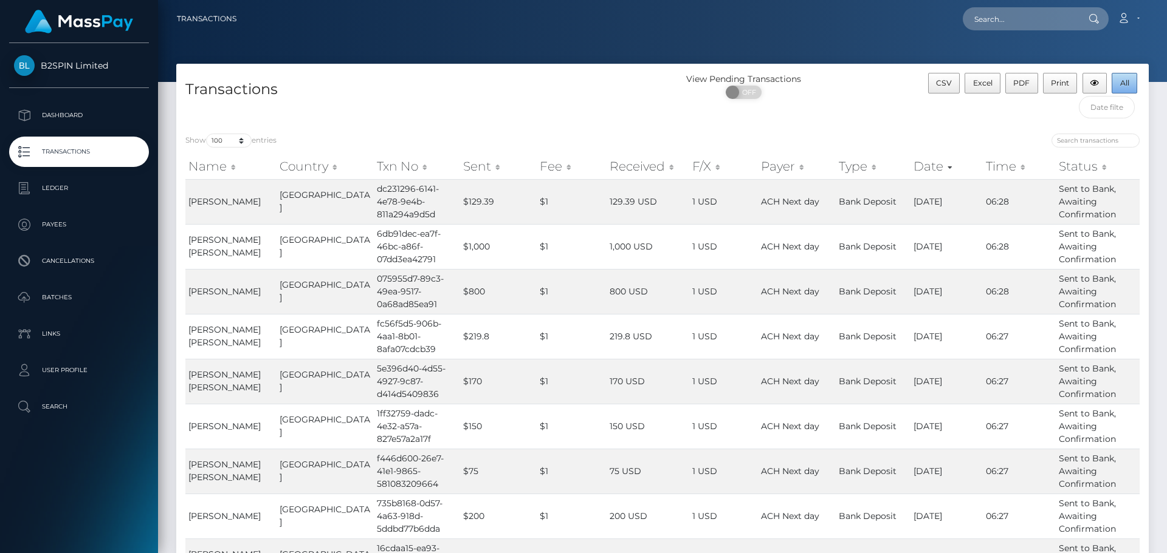
click at [1130, 84] on button "All" at bounding box center [1124, 83] width 26 height 21
click at [1124, 86] on span "All" at bounding box center [1124, 82] width 9 height 9
click at [241, 137] on select "10 25 50 100 250 500 1,000 3,500" at bounding box center [229, 141] width 46 height 14
select select "250"
click at [207, 134] on select "10 25 50 100 250 500 1,000 3,500" at bounding box center [229, 141] width 46 height 14
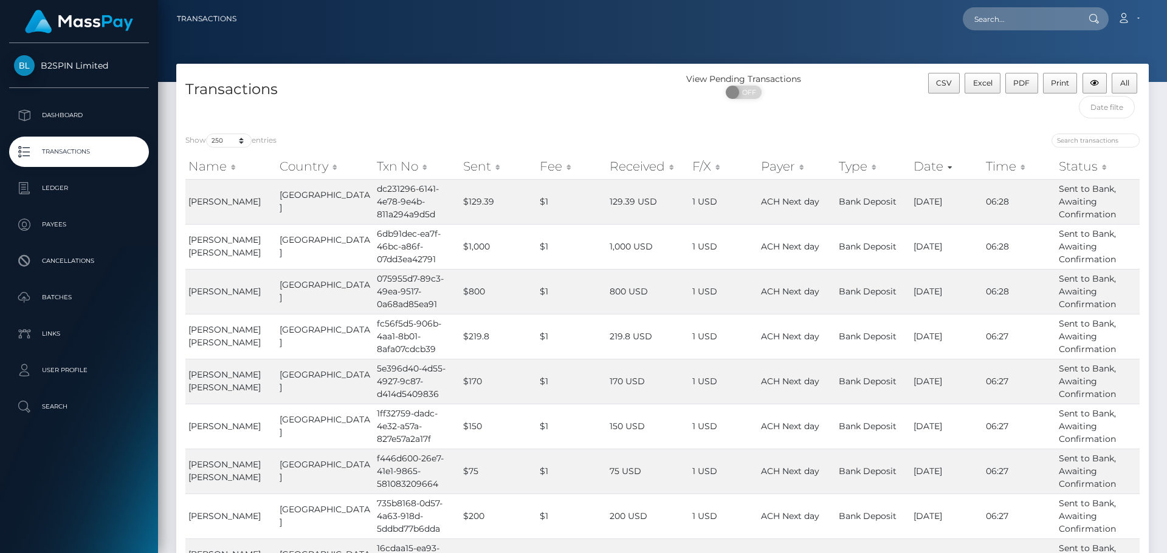
click at [670, 118] on div "View Pending Transactions ON OFF" at bounding box center [783, 99] width 243 height 52
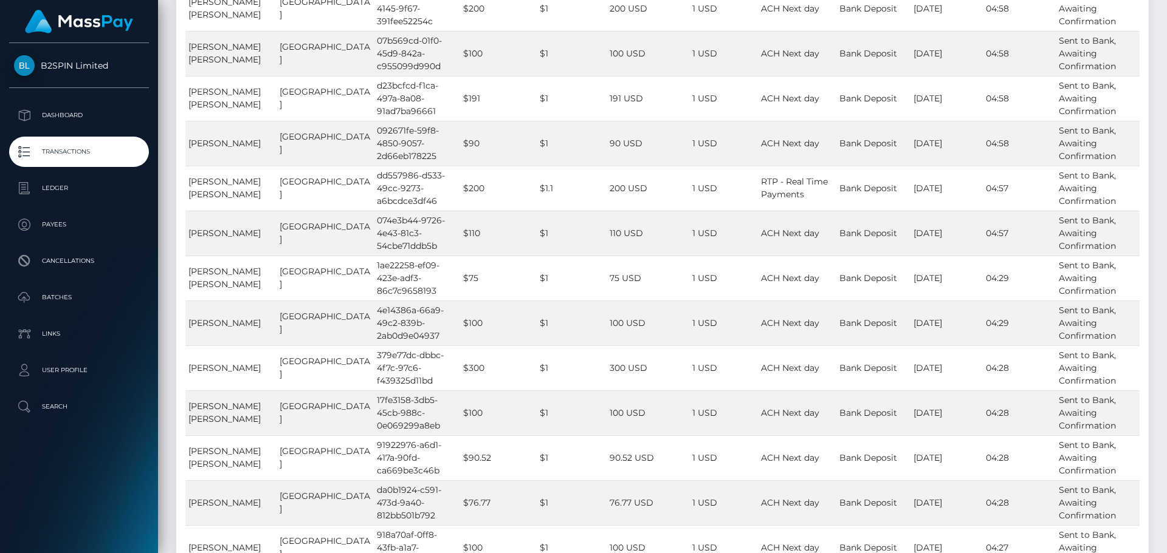
scroll to position [2680, 0]
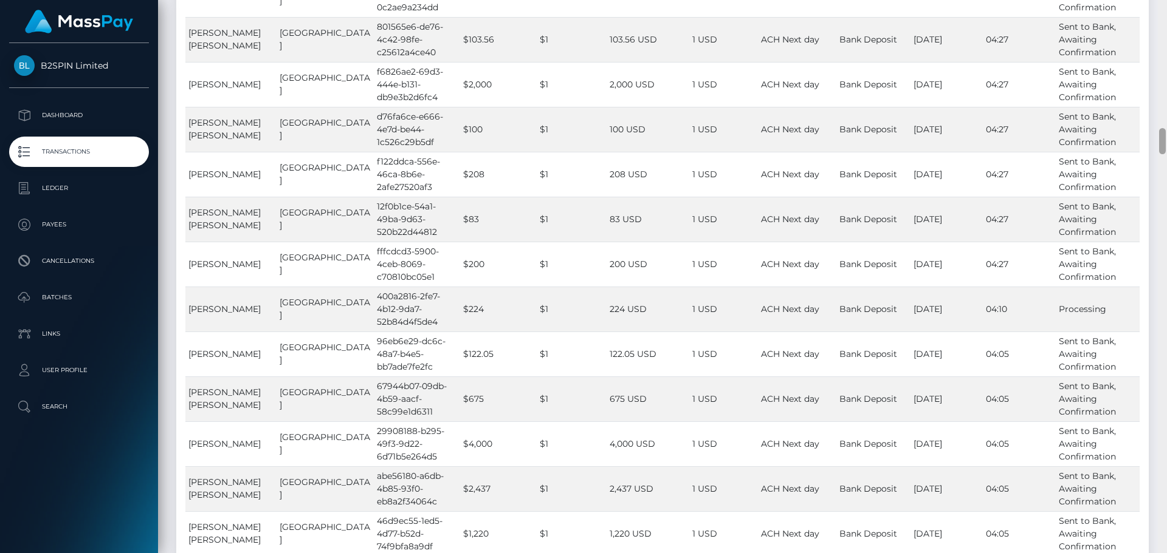
drag, startPoint x: 1166, startPoint y: 119, endPoint x: 1160, endPoint y: 267, distance: 148.3
click at [1160, 267] on div at bounding box center [1161, 276] width 9 height 553
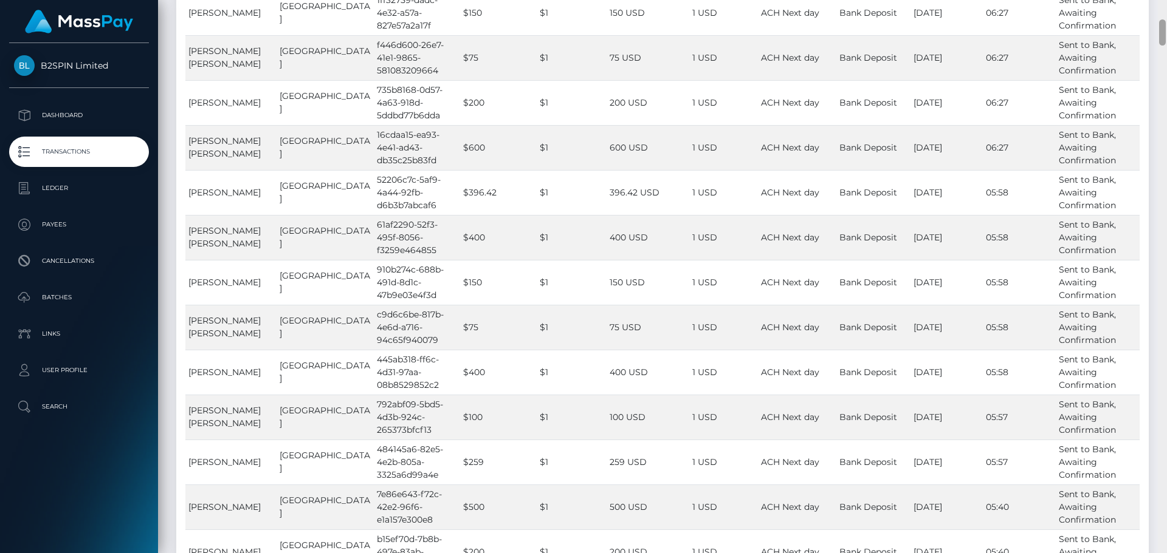
scroll to position [47, 0]
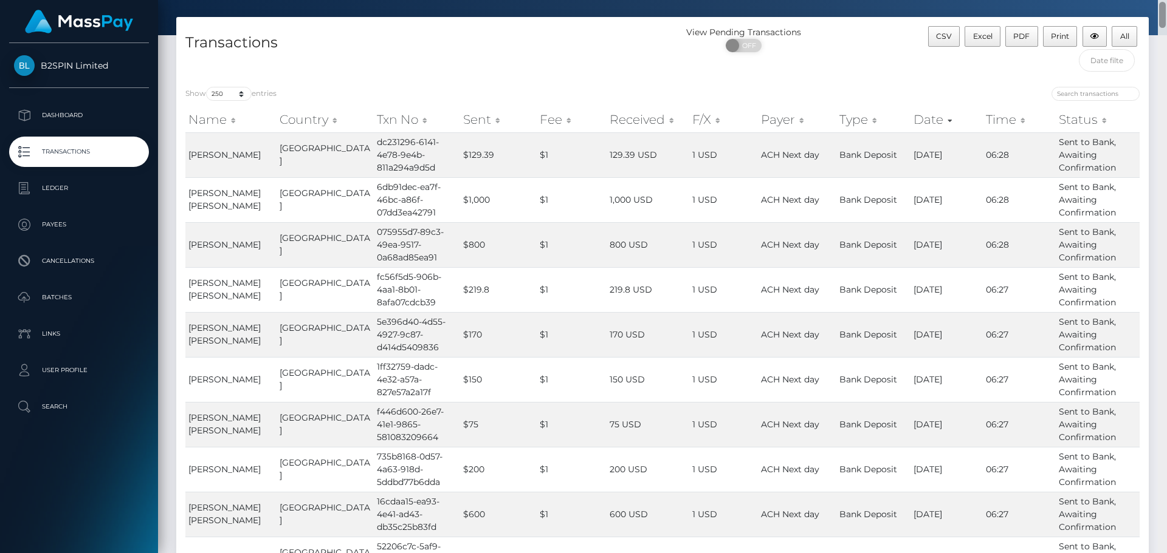
drag, startPoint x: 1163, startPoint y: 142, endPoint x: 1164, endPoint y: 16, distance: 126.4
click at [1164, 16] on div at bounding box center [1162, 15] width 7 height 26
click at [1100, 61] on input "text" at bounding box center [1106, 60] width 57 height 22
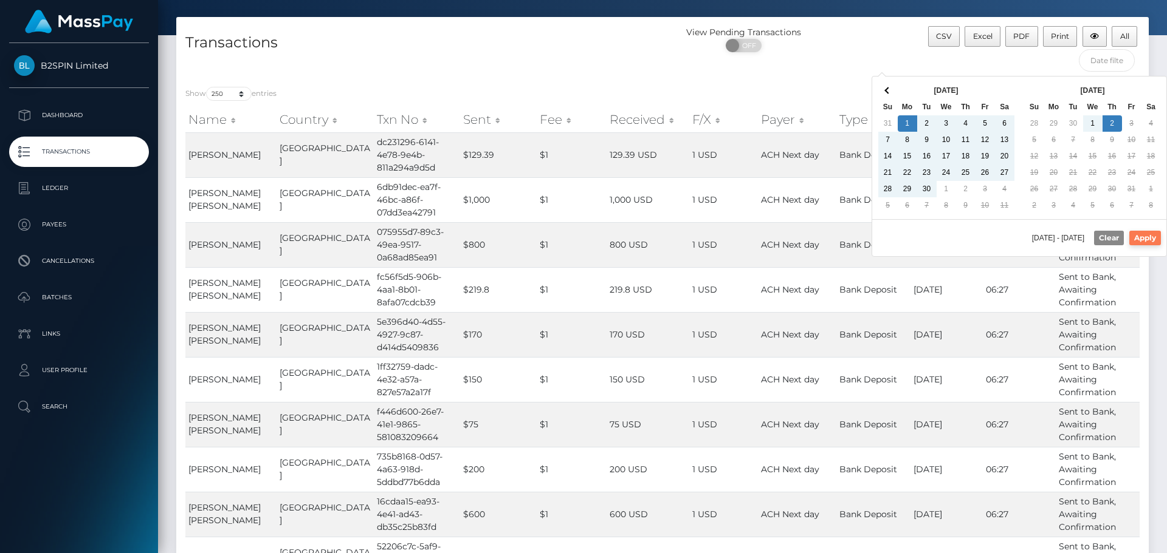
click at [1140, 240] on button "Apply" at bounding box center [1145, 238] width 32 height 15
type input "09/01/2025 - 10/02/2025"
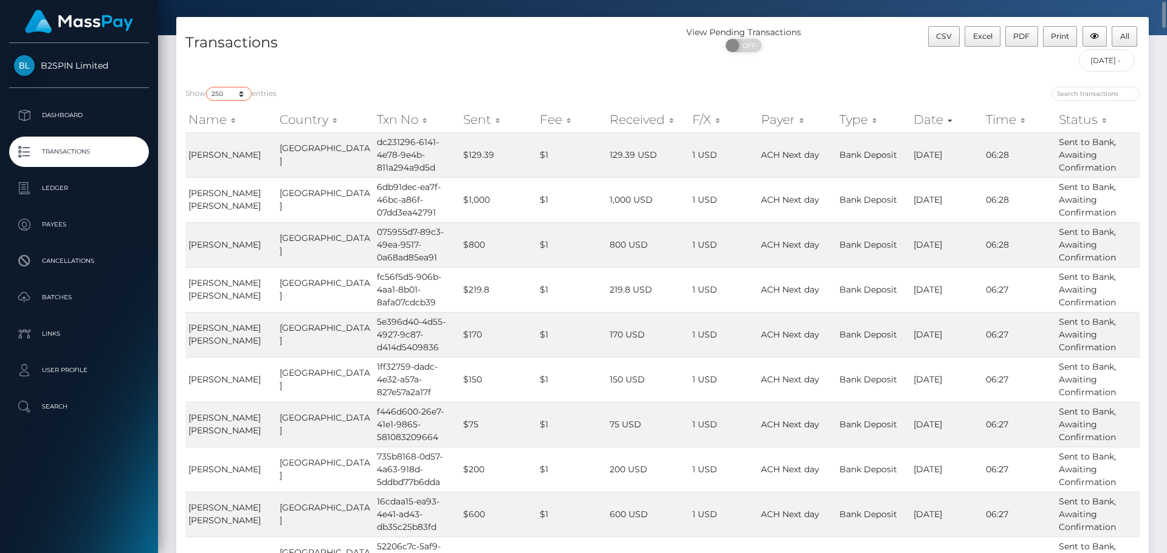
click at [239, 100] on select "10 25 50 100 250 500 1,000 3,500" at bounding box center [229, 94] width 46 height 14
click at [207, 87] on select "10 25 50 100 250 500 1,000 3,500" at bounding box center [229, 94] width 46 height 14
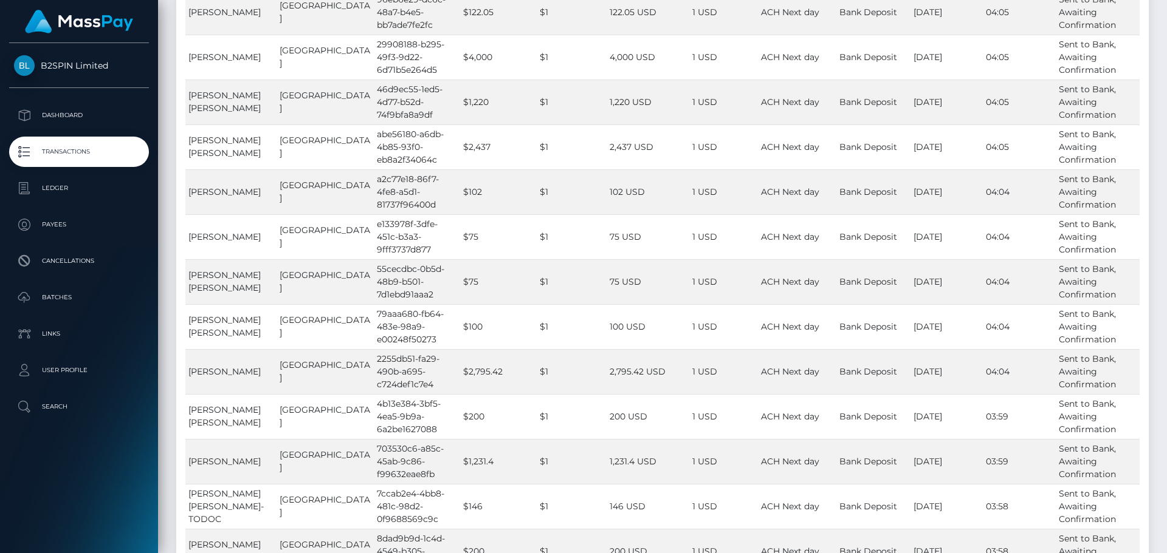
scroll to position [0, 0]
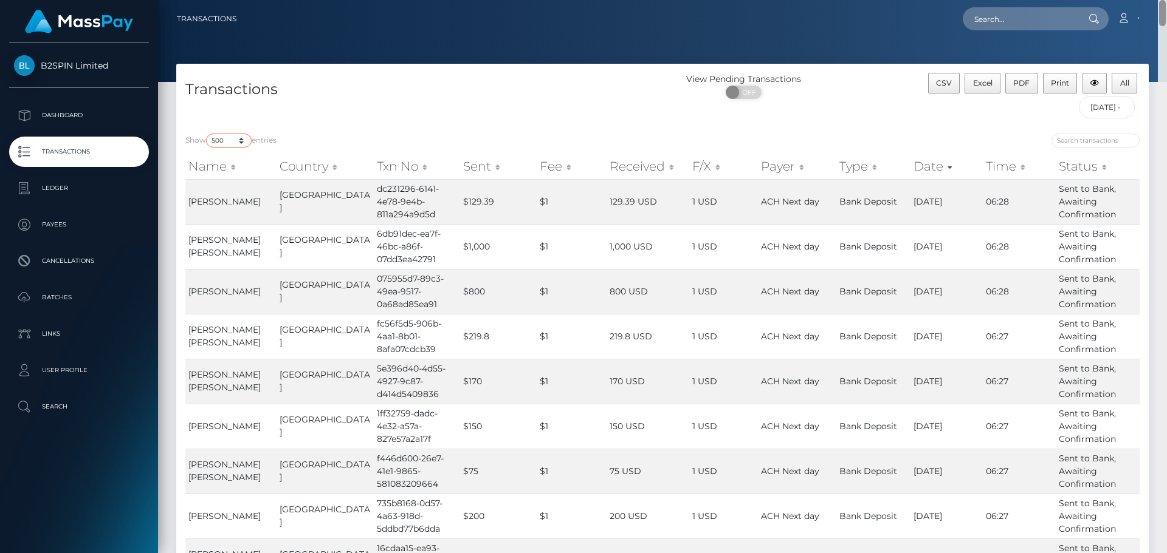
drag, startPoint x: 1163, startPoint y: 62, endPoint x: 204, endPoint y: 167, distance: 965.1
click at [1160, 0] on html "B2SPIN Limited Dashboard Transactions Ledger Payees Cancellations" at bounding box center [583, 276] width 1167 height 553
click at [240, 142] on select "10 25 50 100 250 500 1,000 3,500" at bounding box center [229, 141] width 46 height 14
click at [207, 134] on select "10 25 50 100 250 500 1,000 3,500" at bounding box center [229, 141] width 46 height 14
drag, startPoint x: 1162, startPoint y: 9, endPoint x: 1162, endPoint y: 27, distance: 17.6
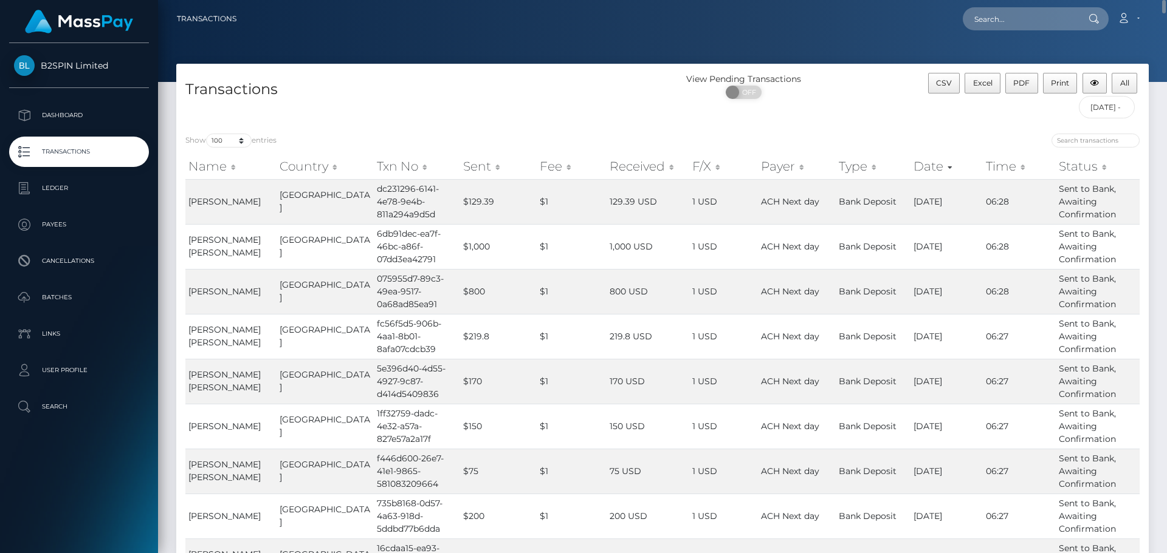
click at [1162, 27] on nav "Transactions Loading... Loading... Account Logout" at bounding box center [662, 19] width 1009 height 38
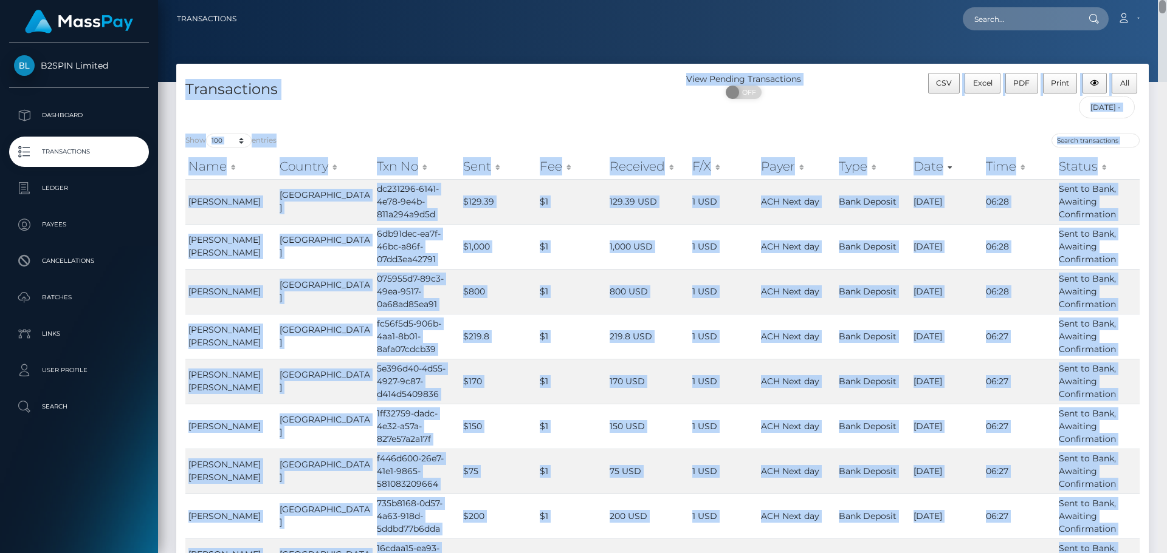
drag, startPoint x: 1163, startPoint y: 7, endPoint x: 1166, endPoint y: 124, distance: 116.7
click at [1166, 124] on div "Transactions Loading... Loading..." at bounding box center [662, 276] width 1009 height 553
click at [1163, 22] on nav "Transactions Loading... Loading... Account Logout" at bounding box center [662, 19] width 1009 height 38
drag, startPoint x: 1165, startPoint y: 6, endPoint x: 1166, endPoint y: 75, distance: 69.3
click at [1166, 77] on div "Transactions Loading... Loading..." at bounding box center [662, 276] width 1009 height 553
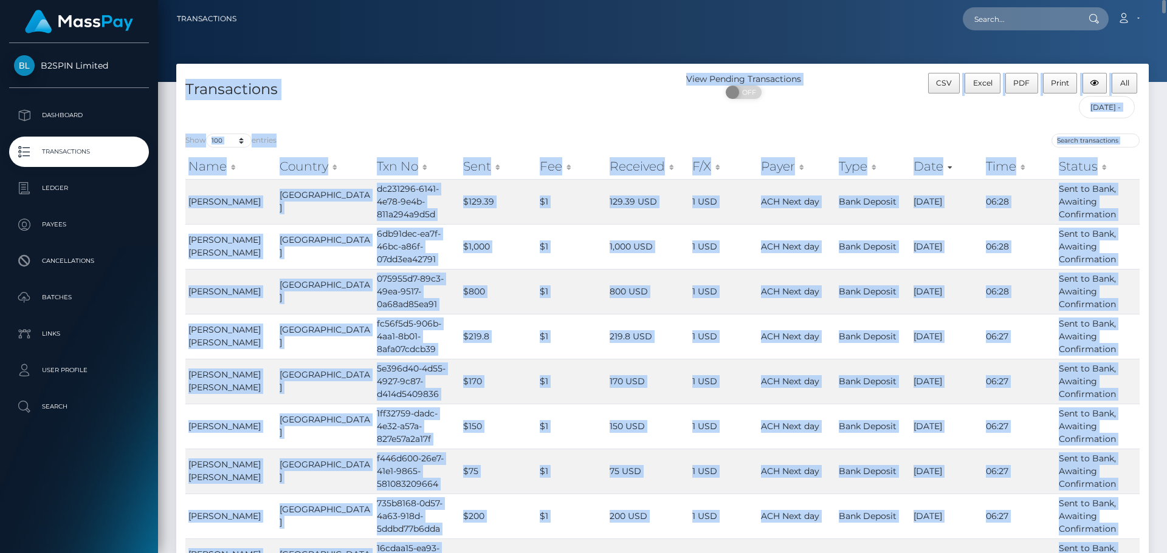
click at [1162, 36] on nav "Transactions Loading... Loading... Account Logout" at bounding box center [662, 19] width 1009 height 38
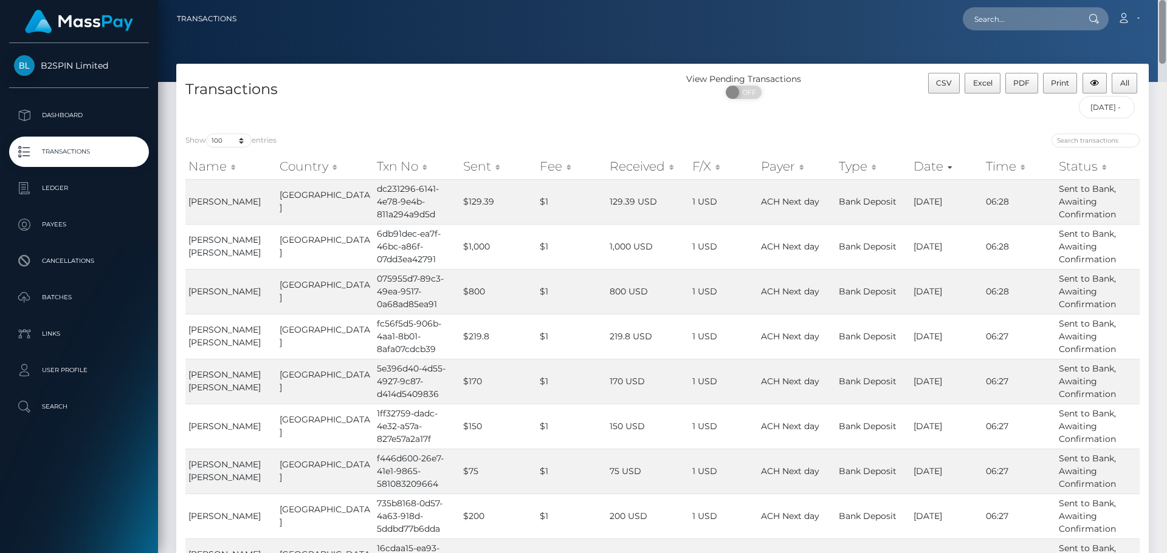
drag, startPoint x: 1164, startPoint y: 48, endPoint x: 1165, endPoint y: -2, distance: 49.8
click at [1165, 0] on html "B2SPIN Limited Dashboard Transactions Ledger Payees Cancellations" at bounding box center [583, 276] width 1167 height 553
click at [1115, 82] on button "All" at bounding box center [1124, 83] width 26 height 21
click at [240, 146] on select "10 25 50 100 250 500 1,000 3,500" at bounding box center [229, 141] width 46 height 14
select select "250"
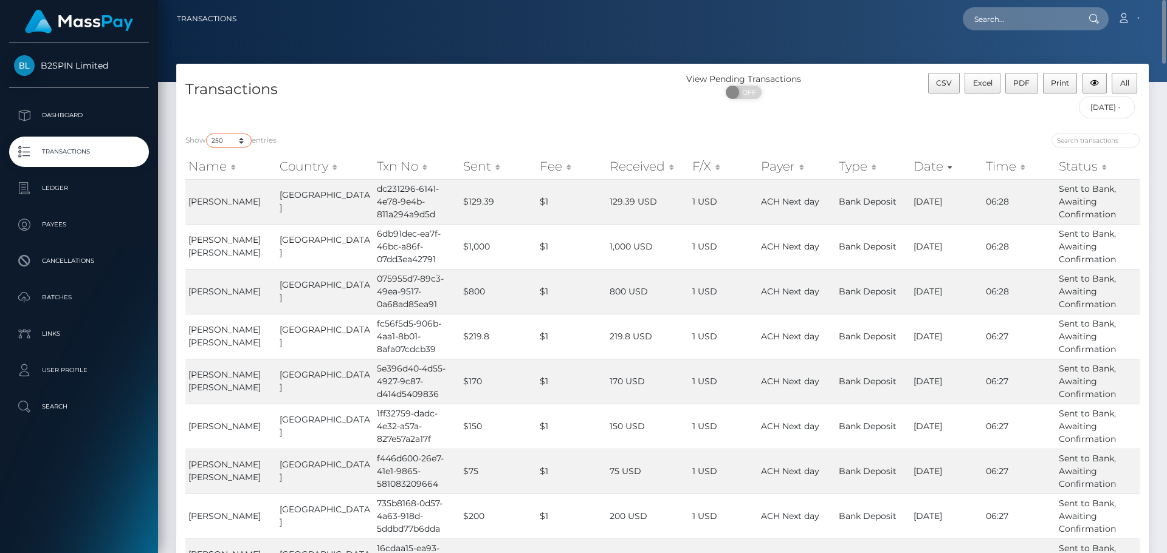
click at [207, 134] on select "10 25 50 100 250 500 1,000 3,500" at bounding box center [229, 141] width 46 height 14
click at [1109, 85] on div "CSV Excel PDF Print All" at bounding box center [1033, 84] width 211 height 23
click at [1122, 82] on span "All" at bounding box center [1124, 82] width 9 height 9
click at [69, 190] on p "Ledger" at bounding box center [79, 188] width 130 height 18
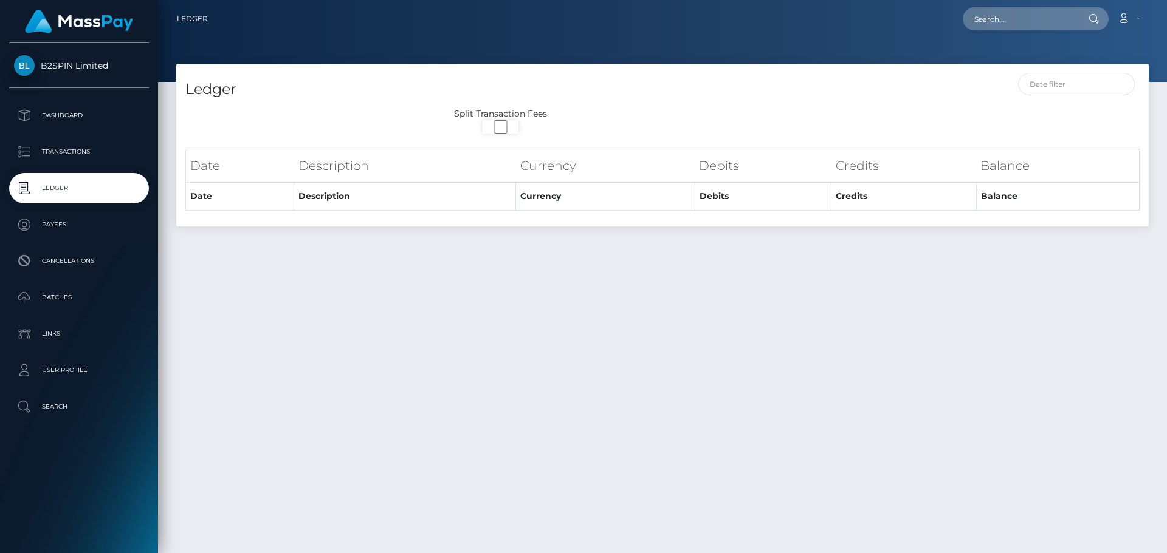
select select
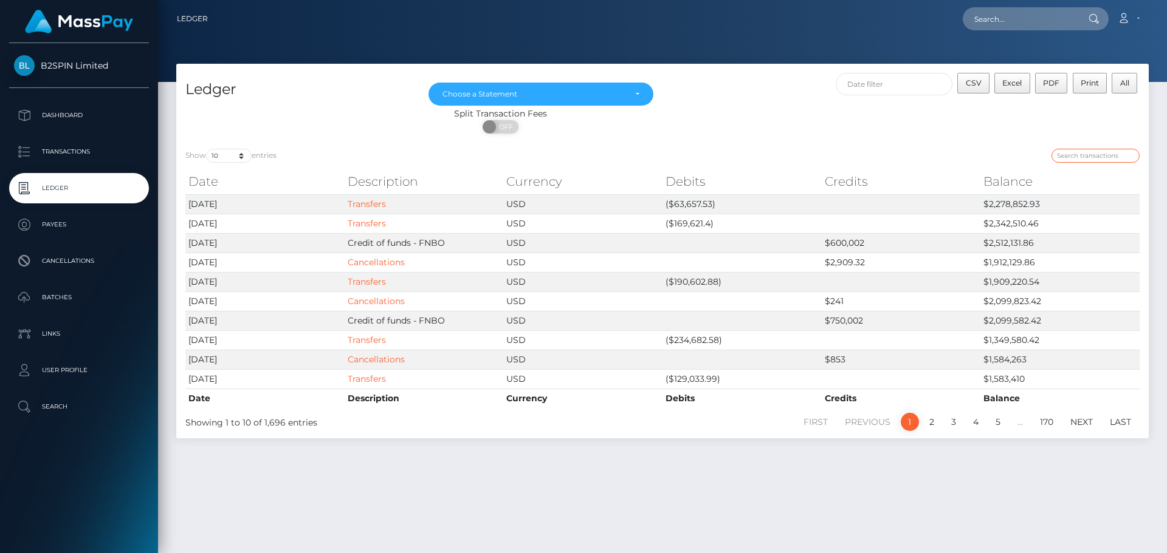
click at [1105, 159] on input "search" at bounding box center [1095, 156] width 88 height 14
click at [1058, 143] on div "Show 10 25 50 100 250 entries Date Description Currency Debits Credits Balance …" at bounding box center [662, 289] width 972 height 299
click at [869, 87] on input "text" at bounding box center [893, 84] width 117 height 22
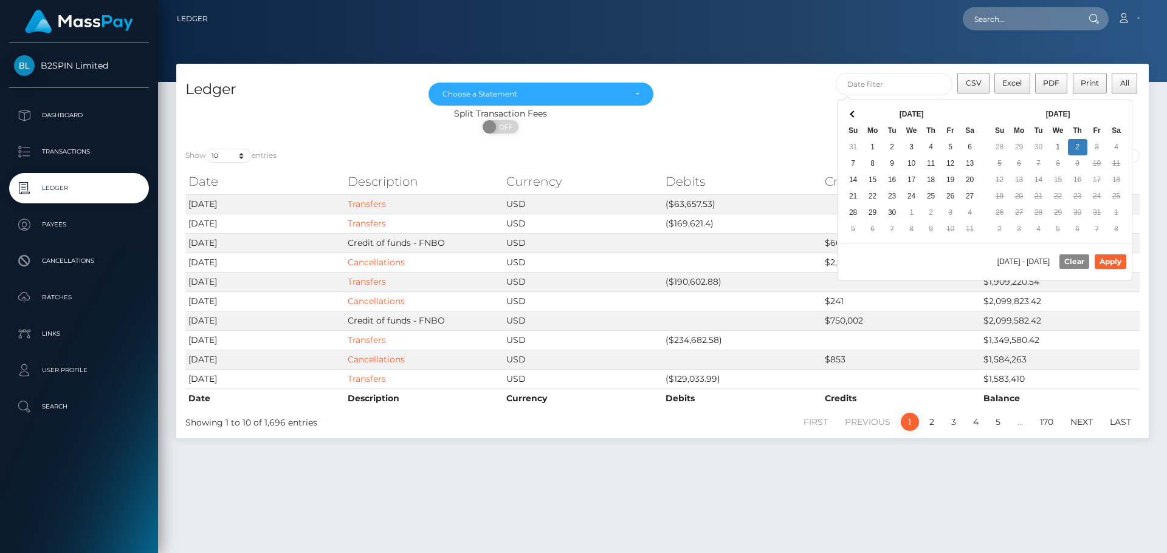
click at [732, 124] on div "ON OFF" at bounding box center [500, 129] width 648 height 19
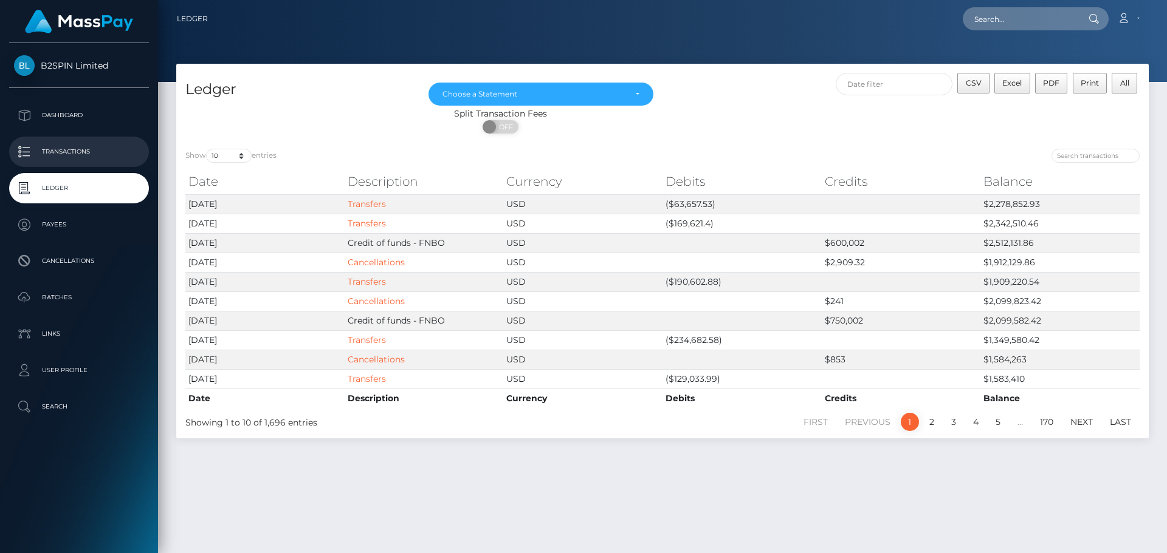
click at [44, 143] on p "Transactions" at bounding box center [79, 152] width 130 height 18
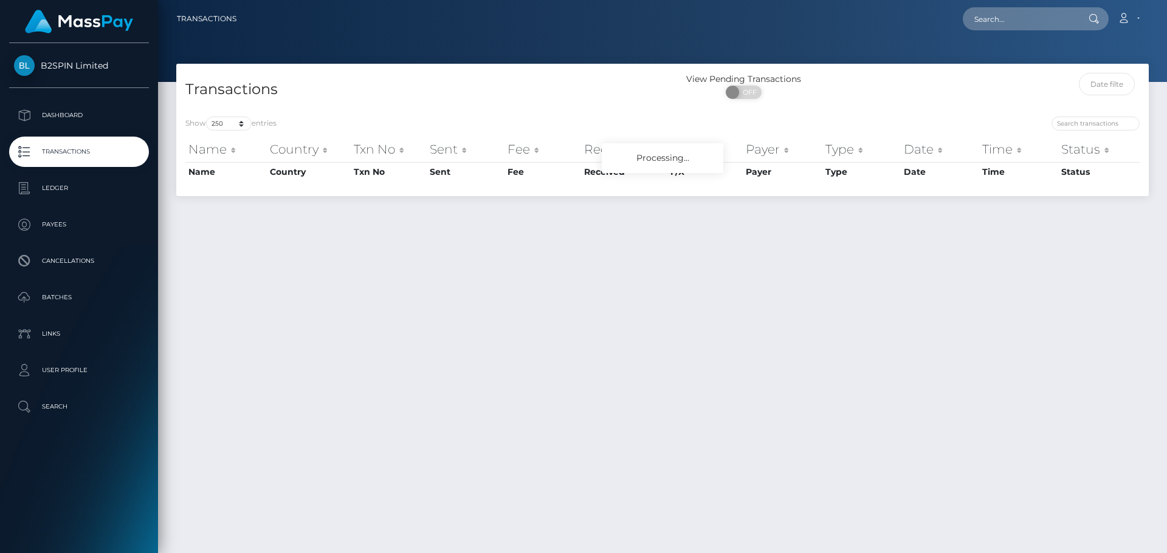
select select "250"
click at [1088, 115] on div "Show 10 25 50 100 250 500 1,000 3,500 entries Name Country Txn No Sent Fee Rece…" at bounding box center [662, 152] width 972 height 89
click at [1091, 118] on input "search" at bounding box center [1095, 124] width 88 height 14
click at [1103, 92] on input "text" at bounding box center [1106, 84] width 57 height 22
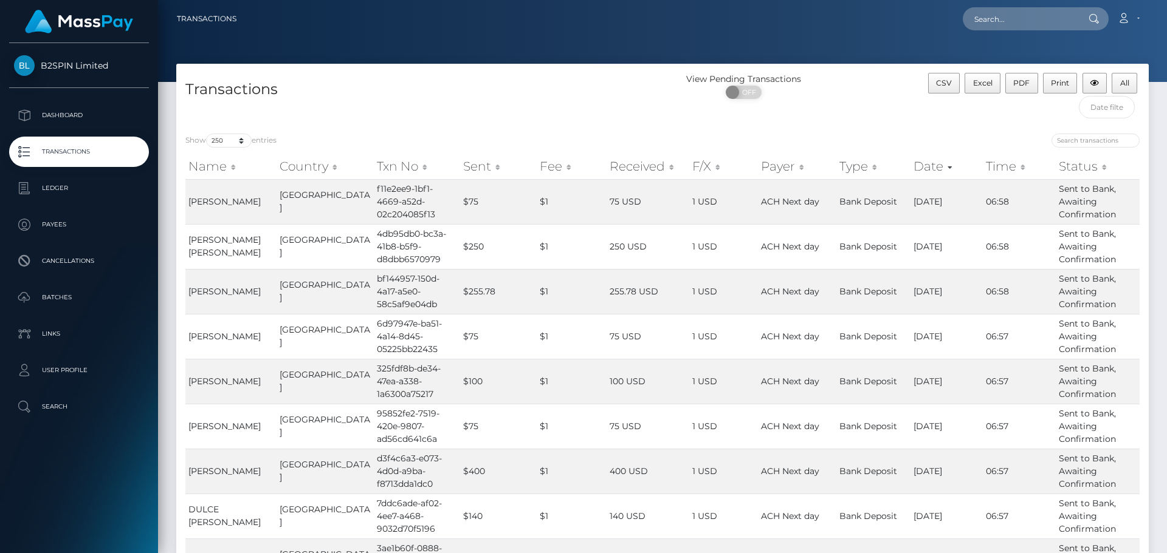
click at [859, 101] on div "View Pending Transactions ON OFF" at bounding box center [783, 89] width 243 height 32
